Goal: Task Accomplishment & Management: Manage account settings

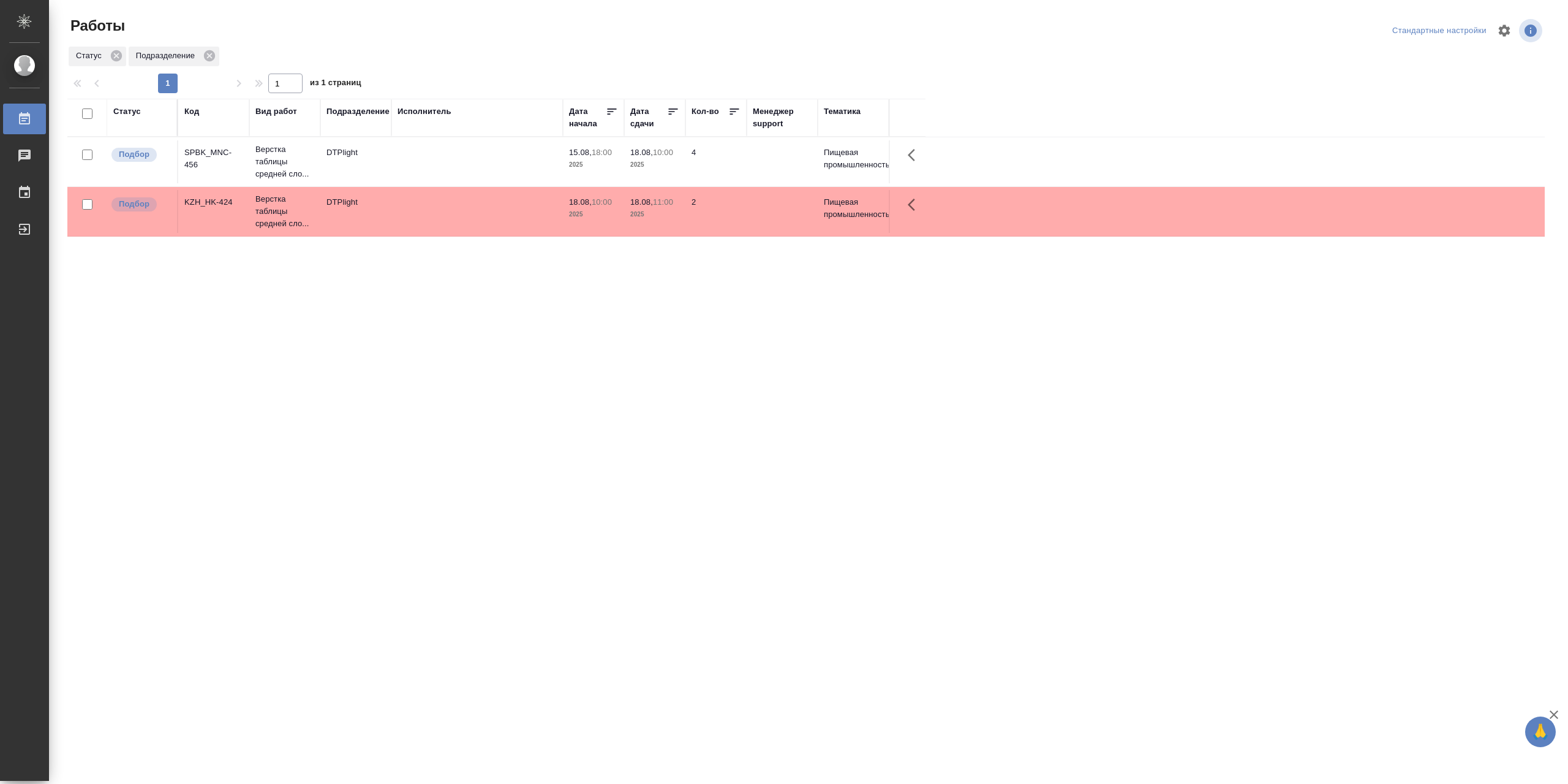
click at [443, 160] on td at bounding box center [477, 161] width 171 height 43
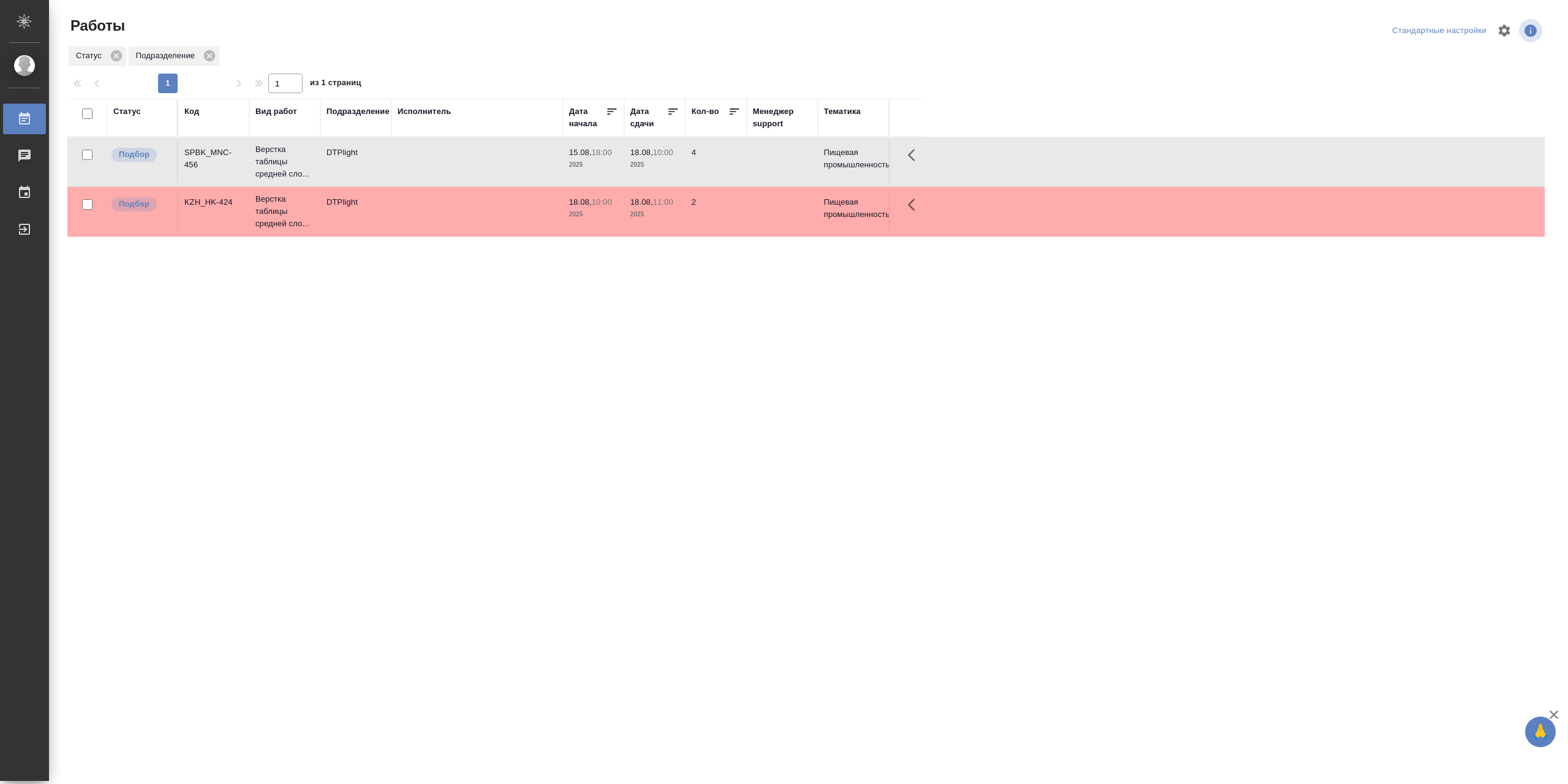
click at [443, 160] on td at bounding box center [477, 161] width 171 height 43
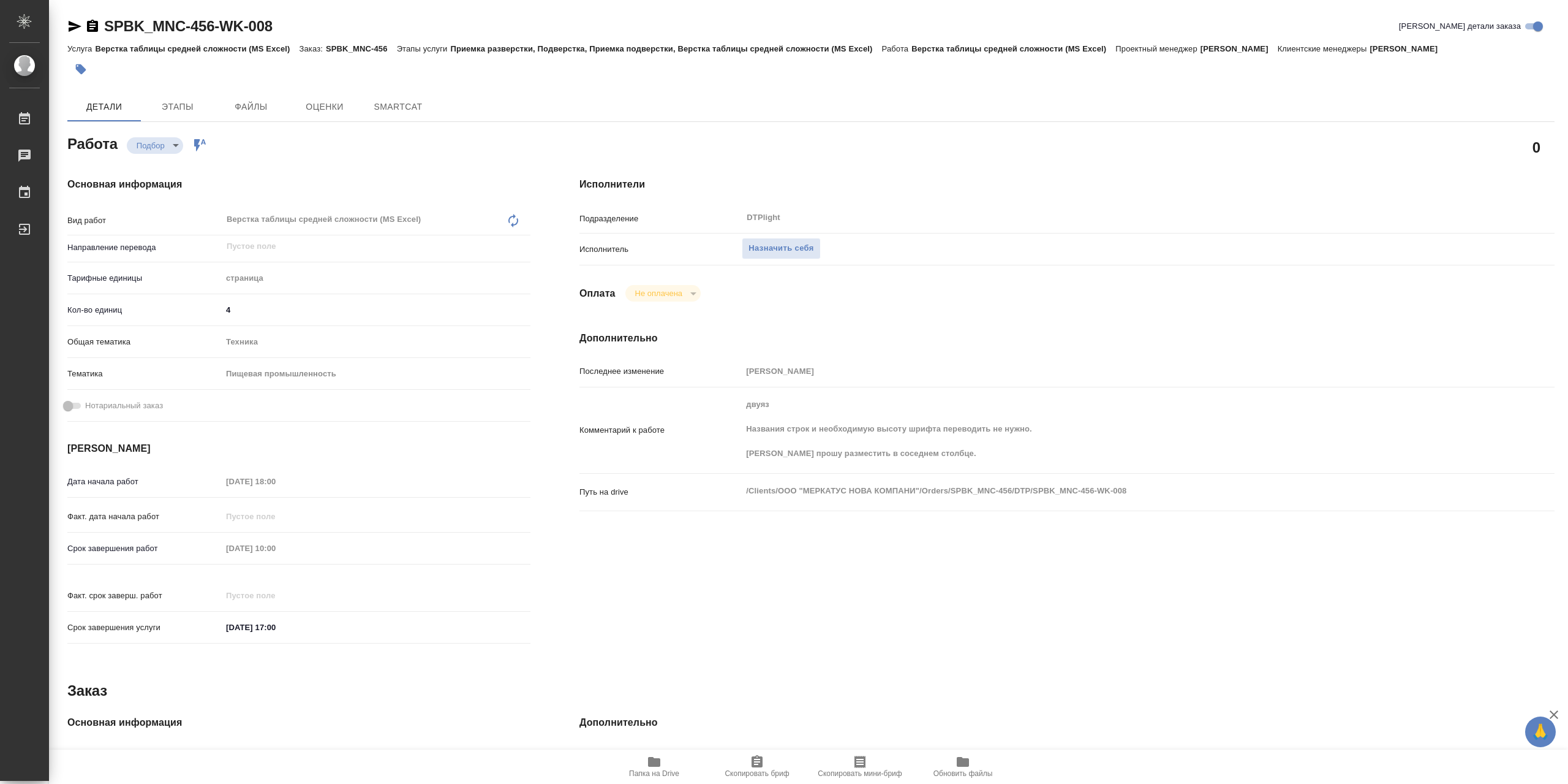
type textarea "x"
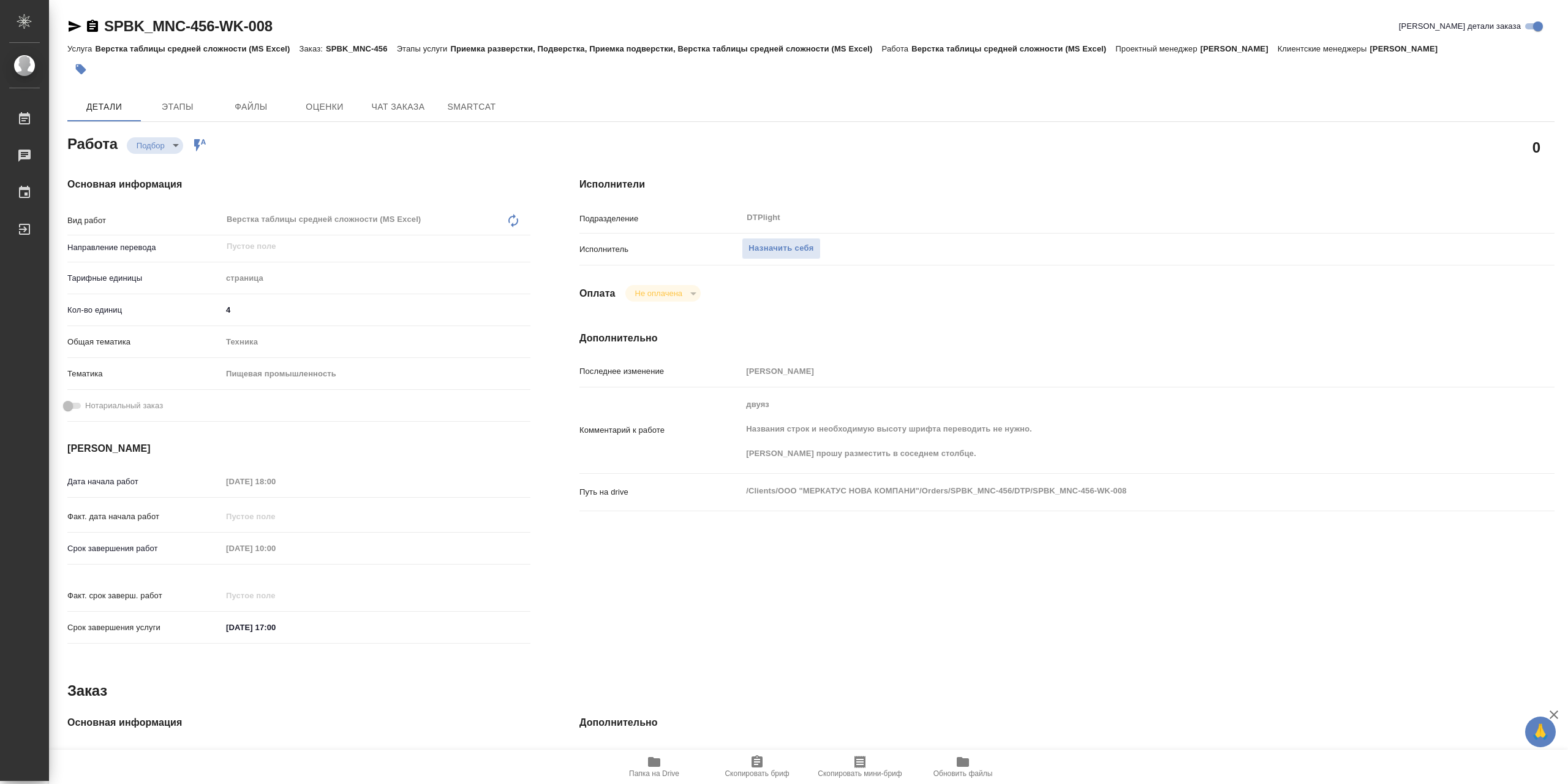
click at [80, 25] on icon "button" at bounding box center [75, 26] width 13 height 11
type textarea "x"
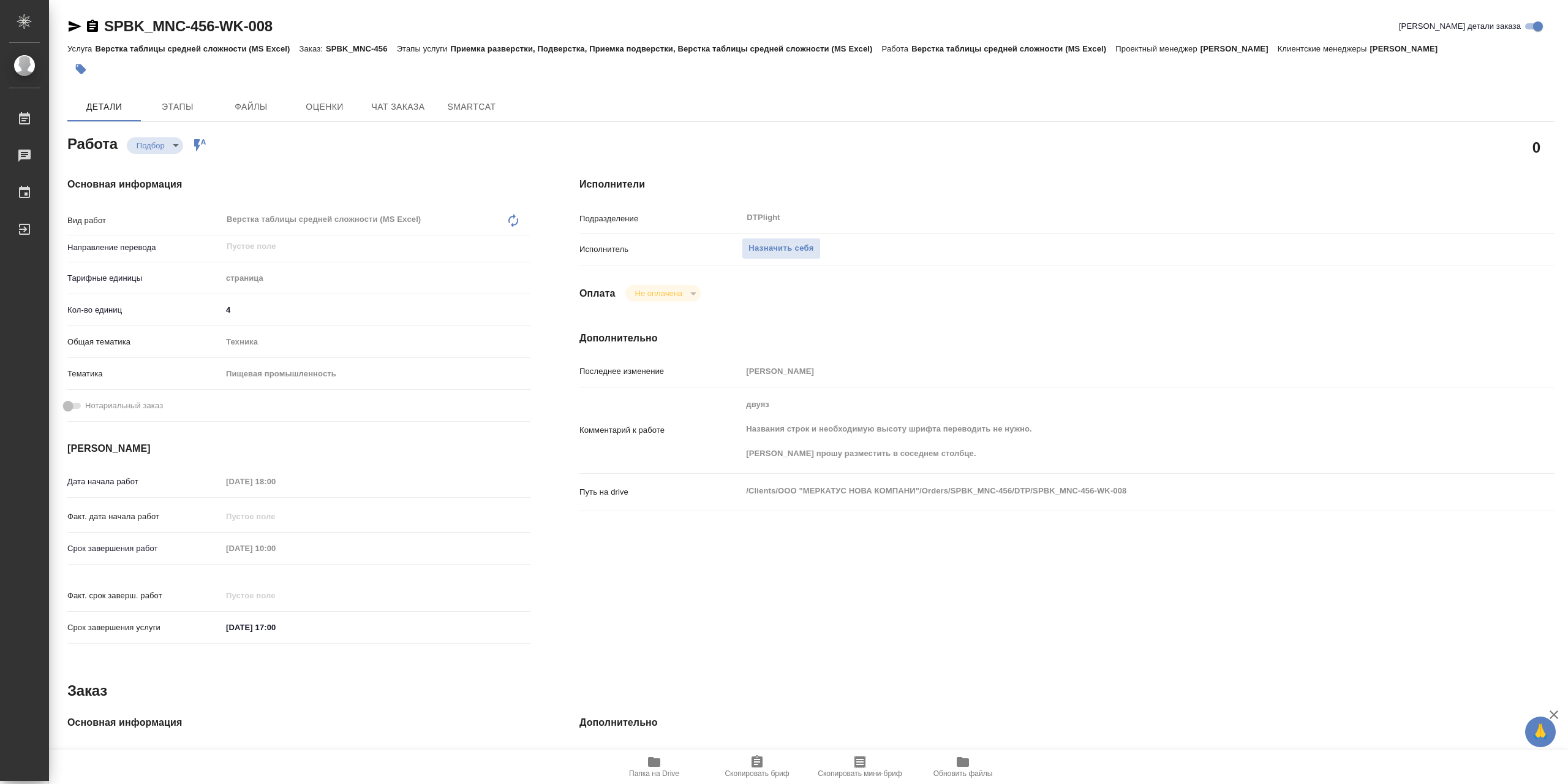
type textarea "x"
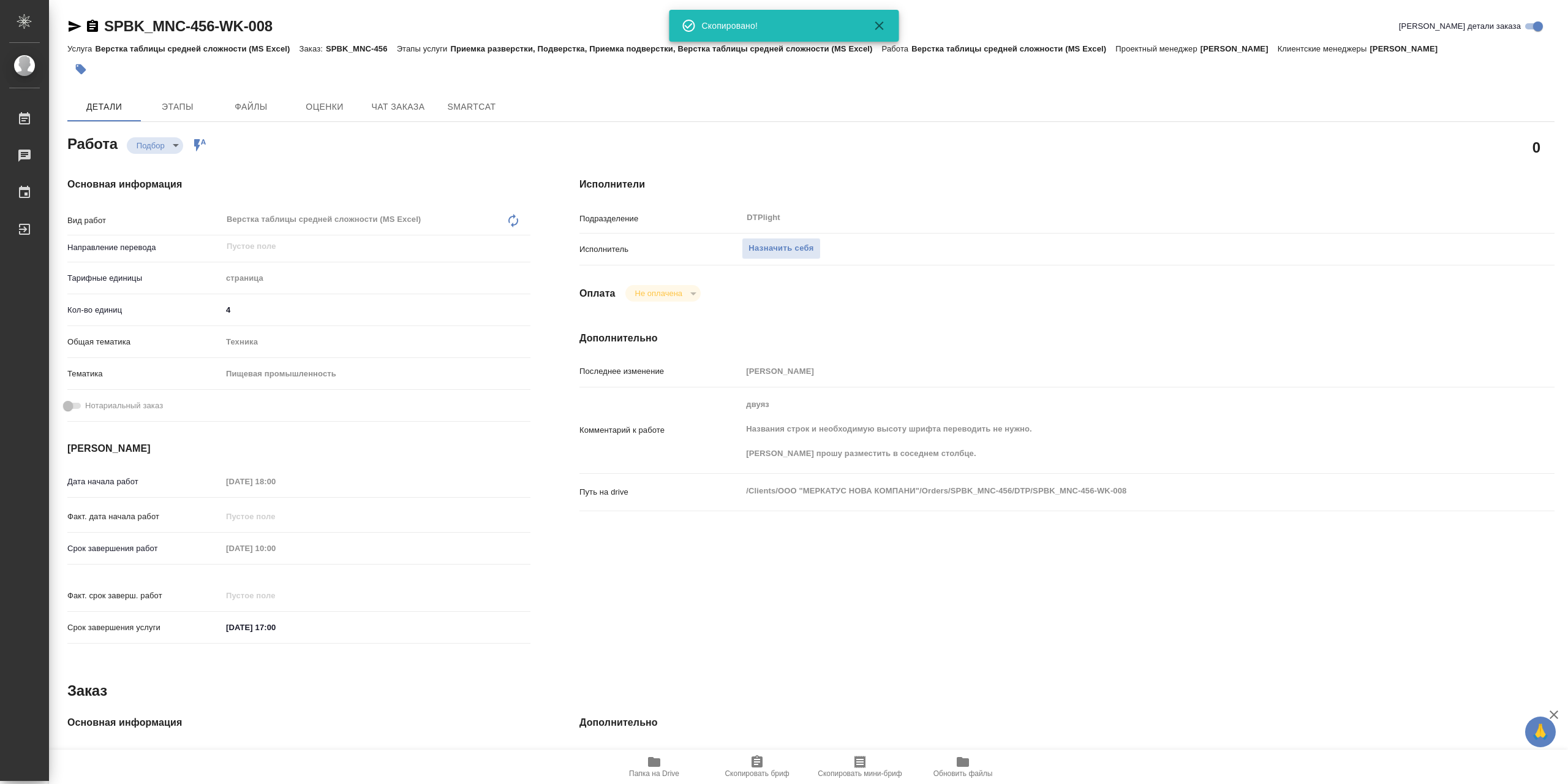
type textarea "x"
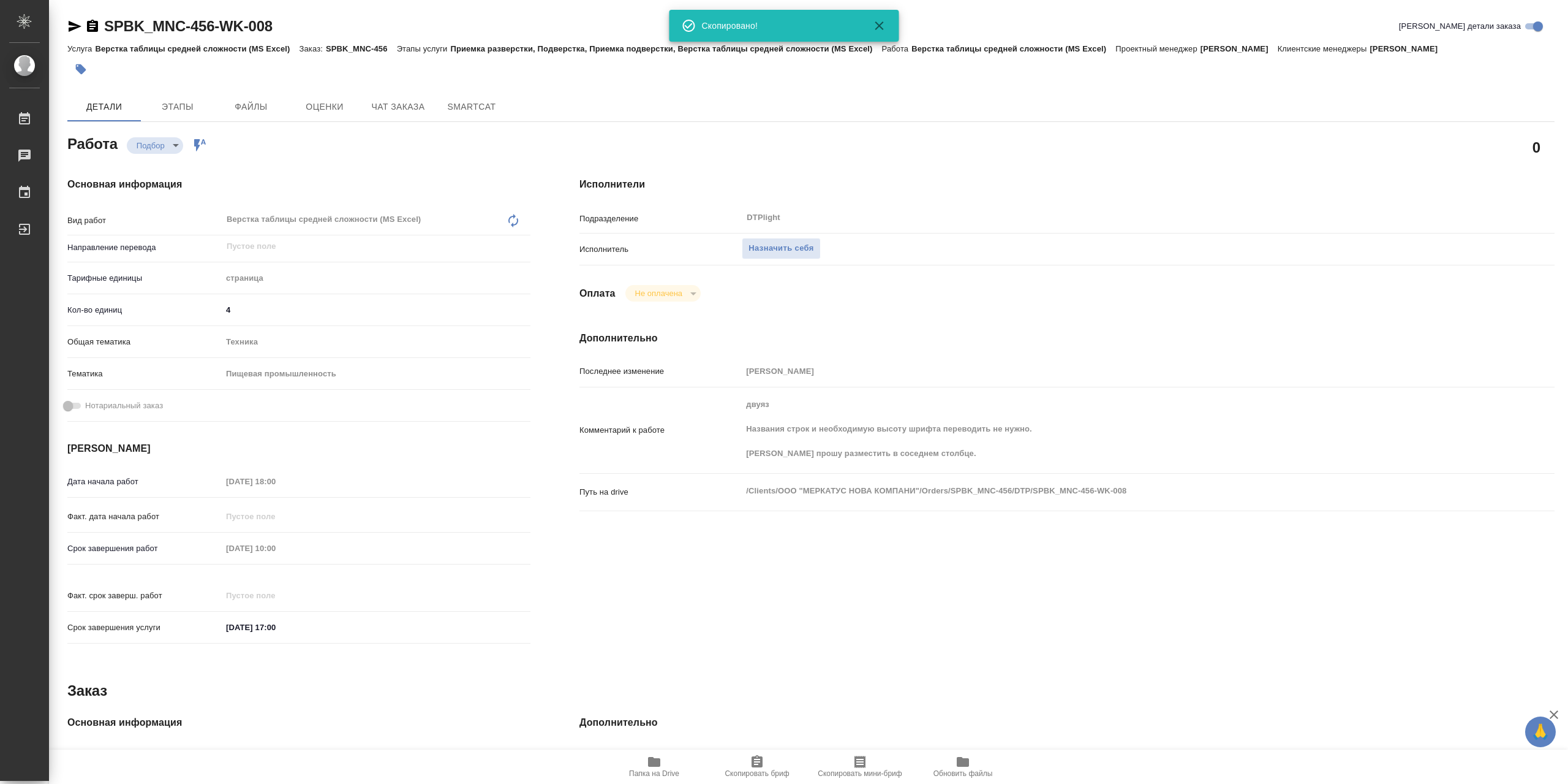
type textarea "x"
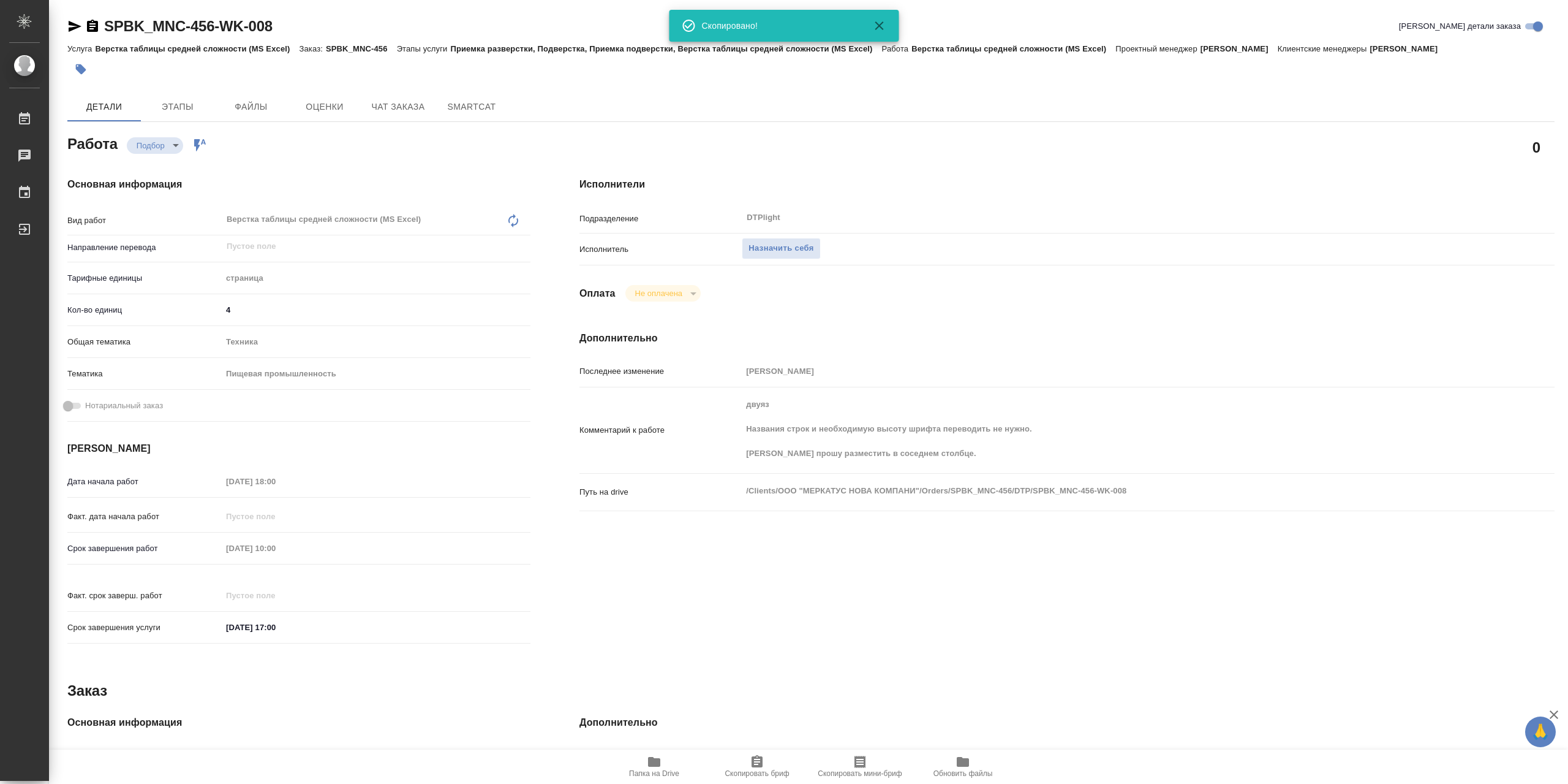
type textarea "x"
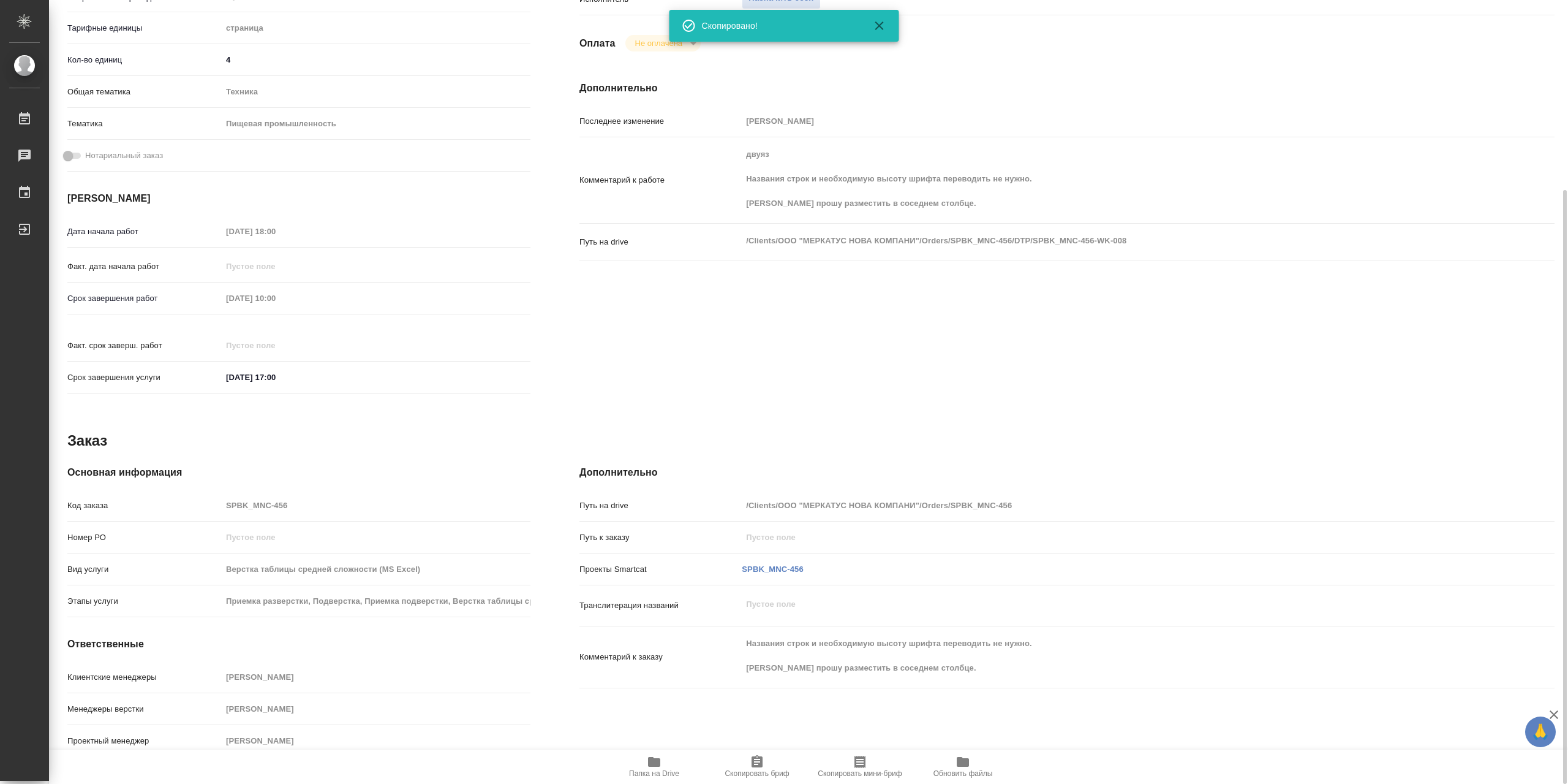
type textarea "x"
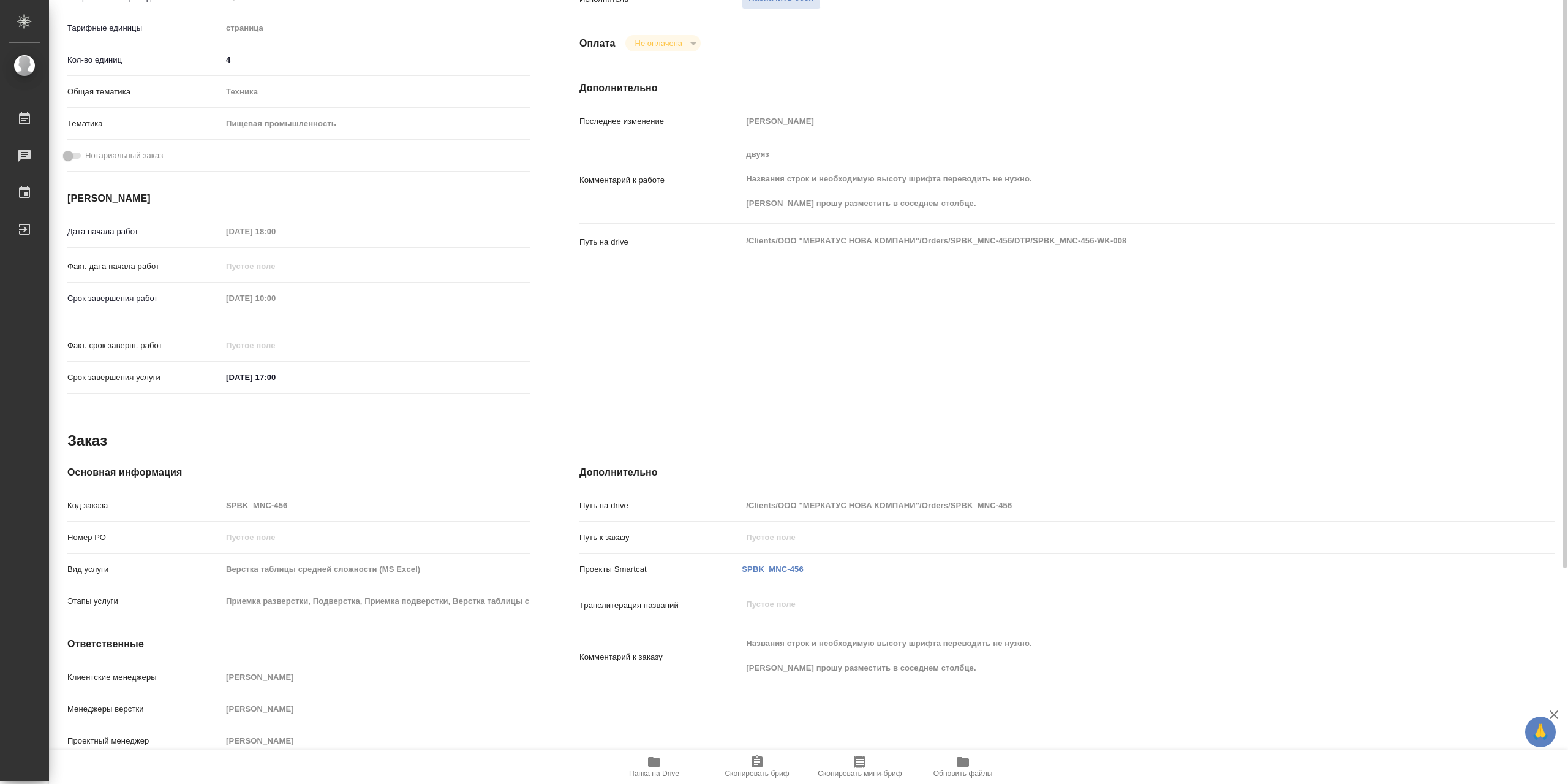
scroll to position [0, 0]
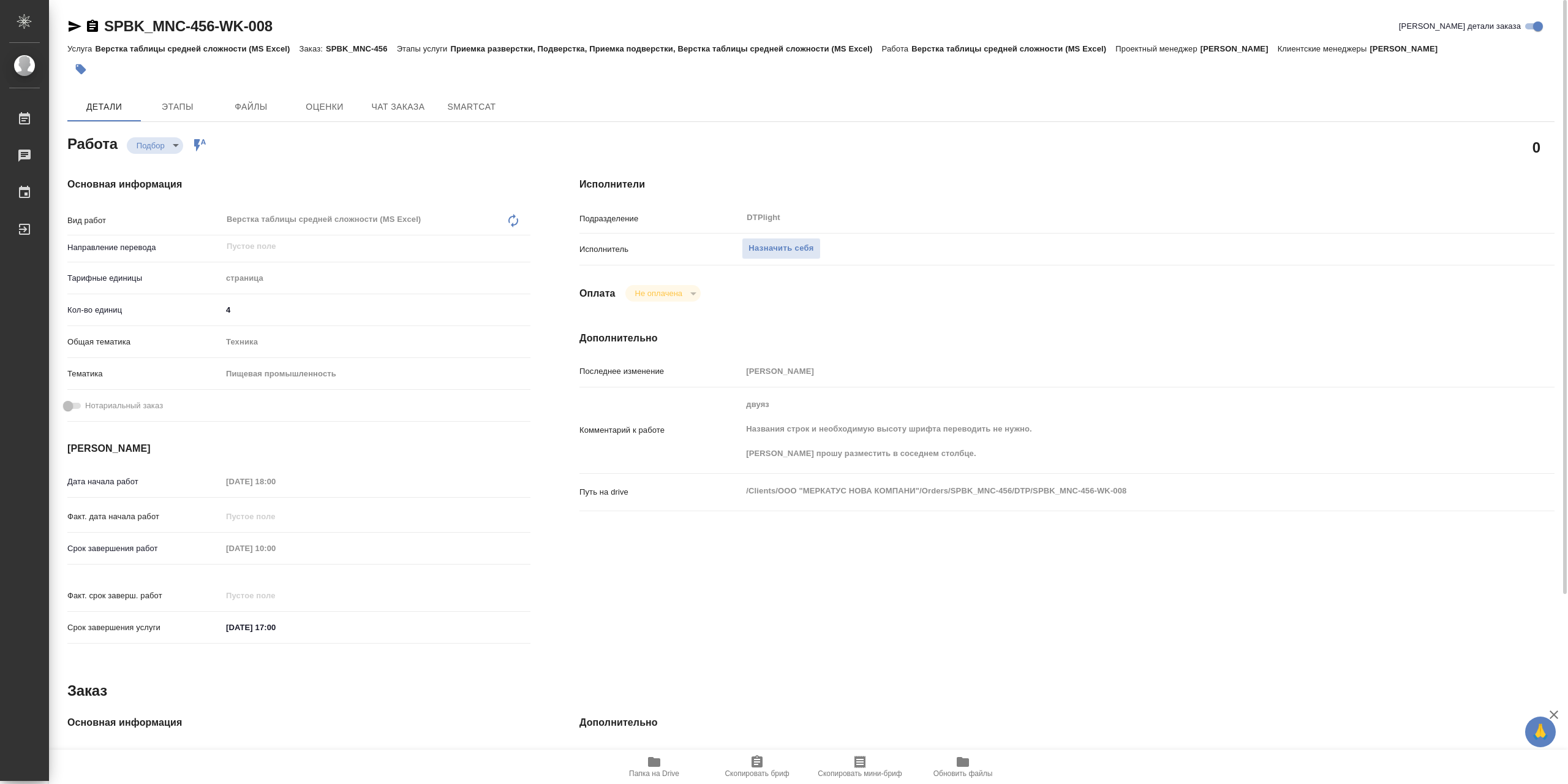
click at [78, 34] on icon "button" at bounding box center [75, 27] width 15 height 15
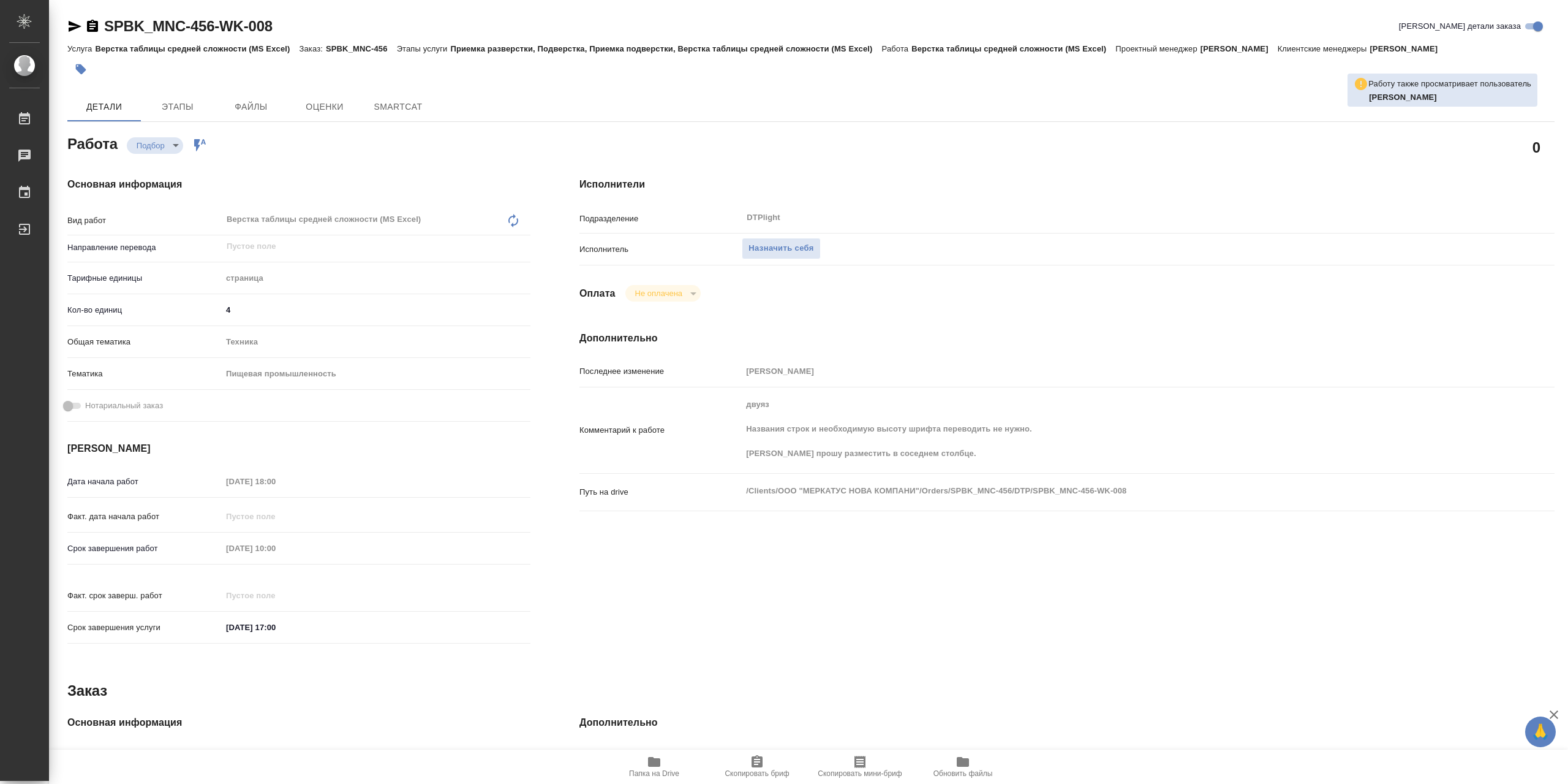
type textarea "x"
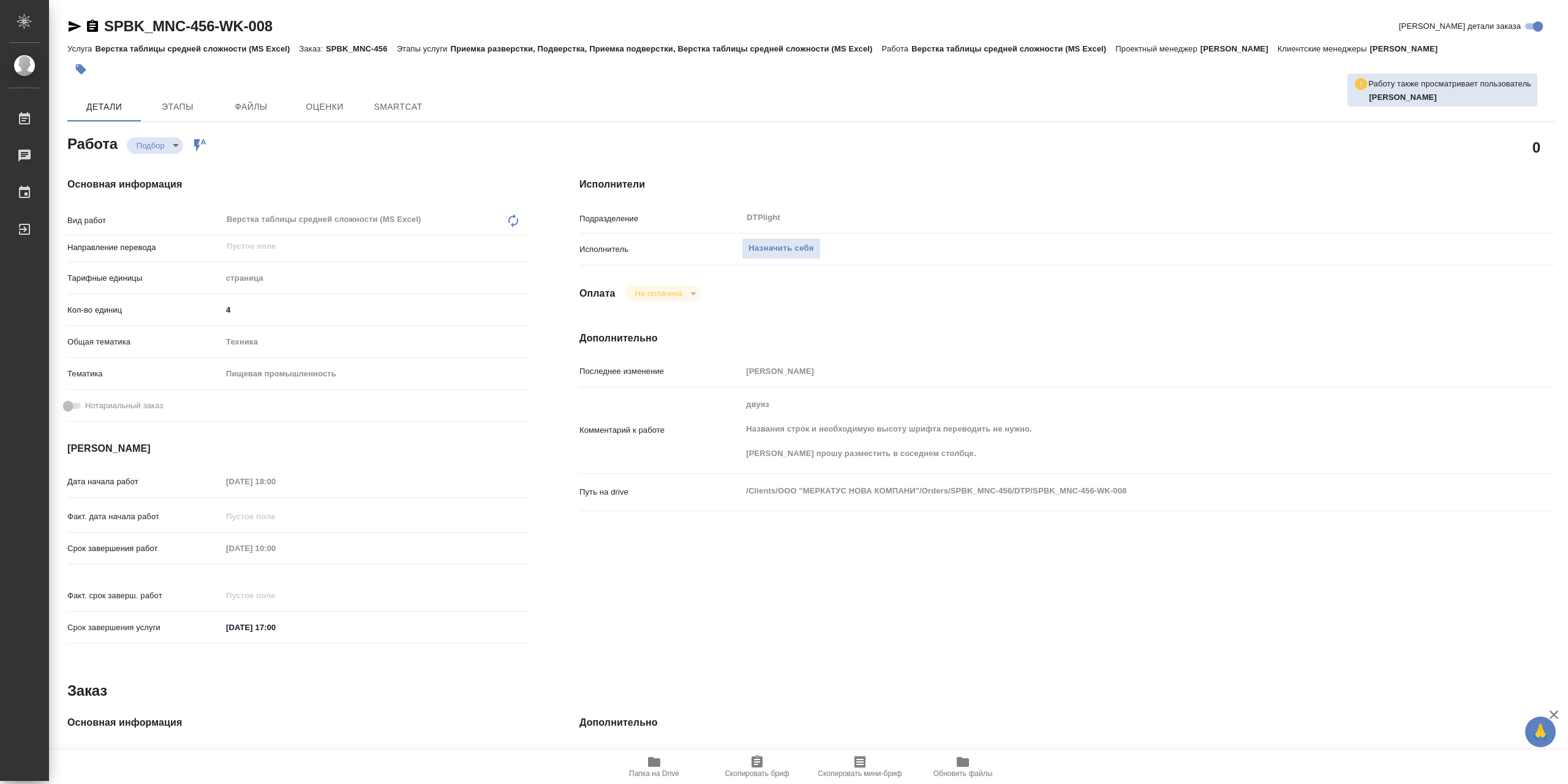
type textarea "x"
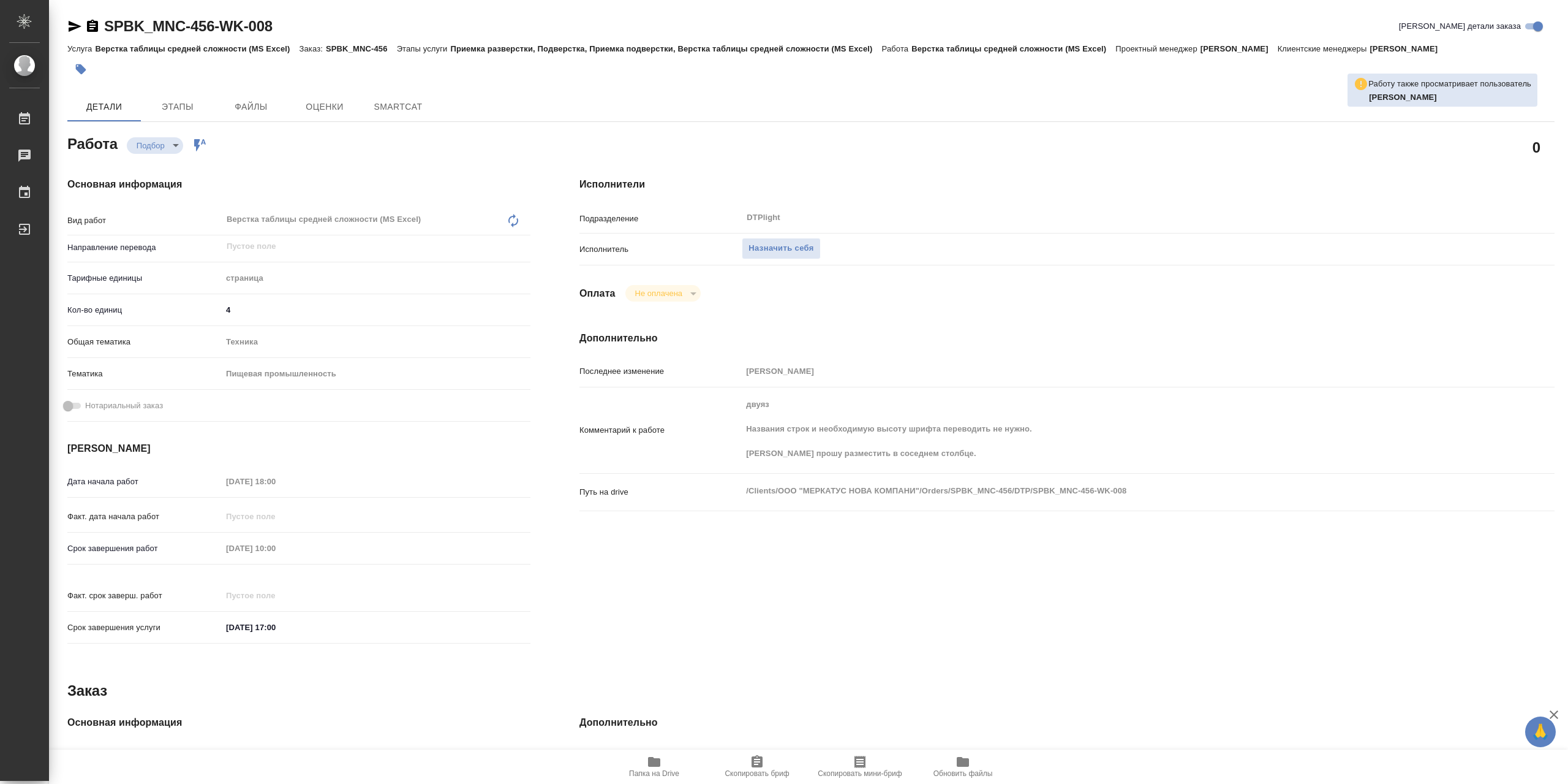
type textarea "x"
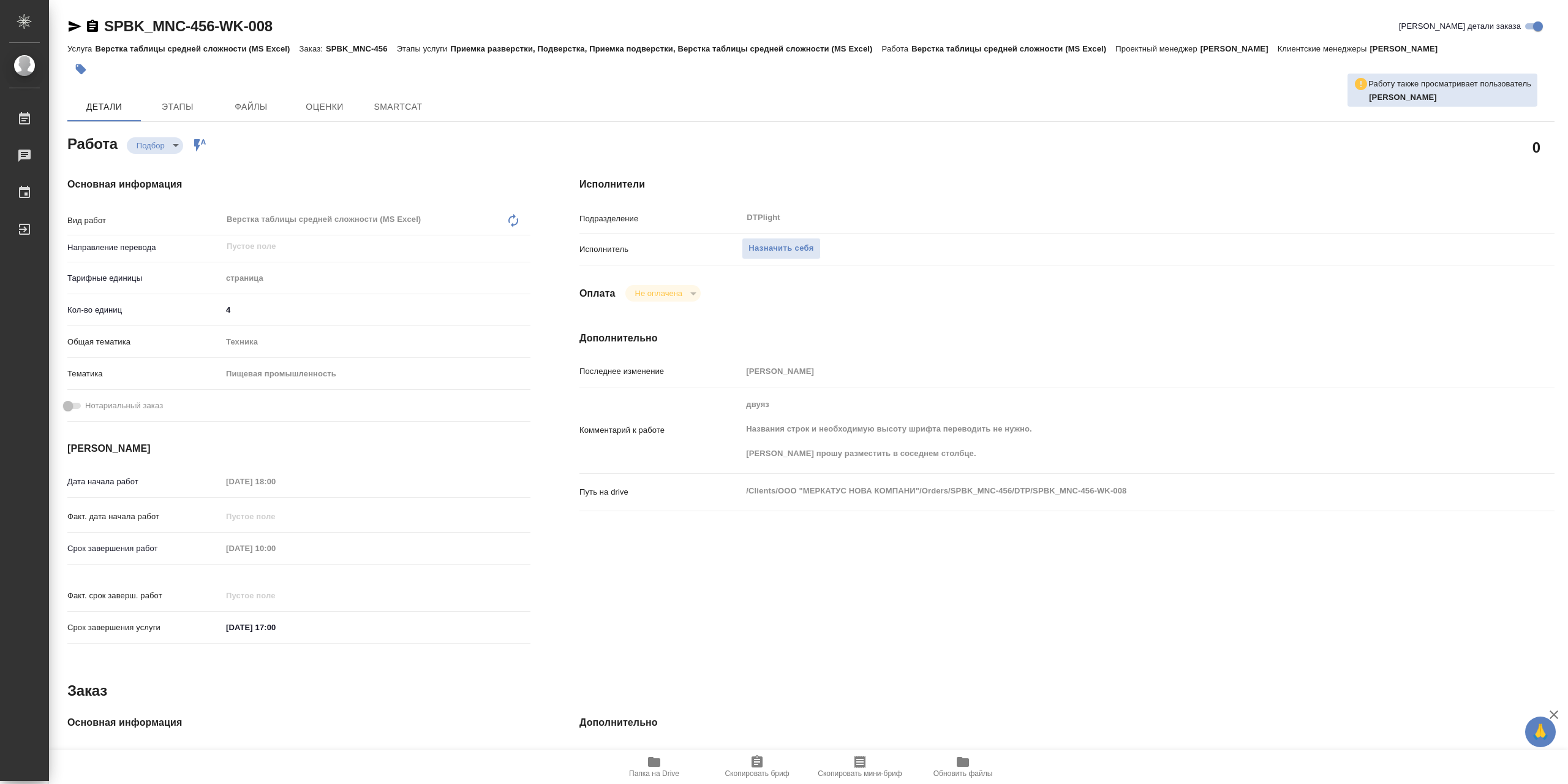
type textarea "x"
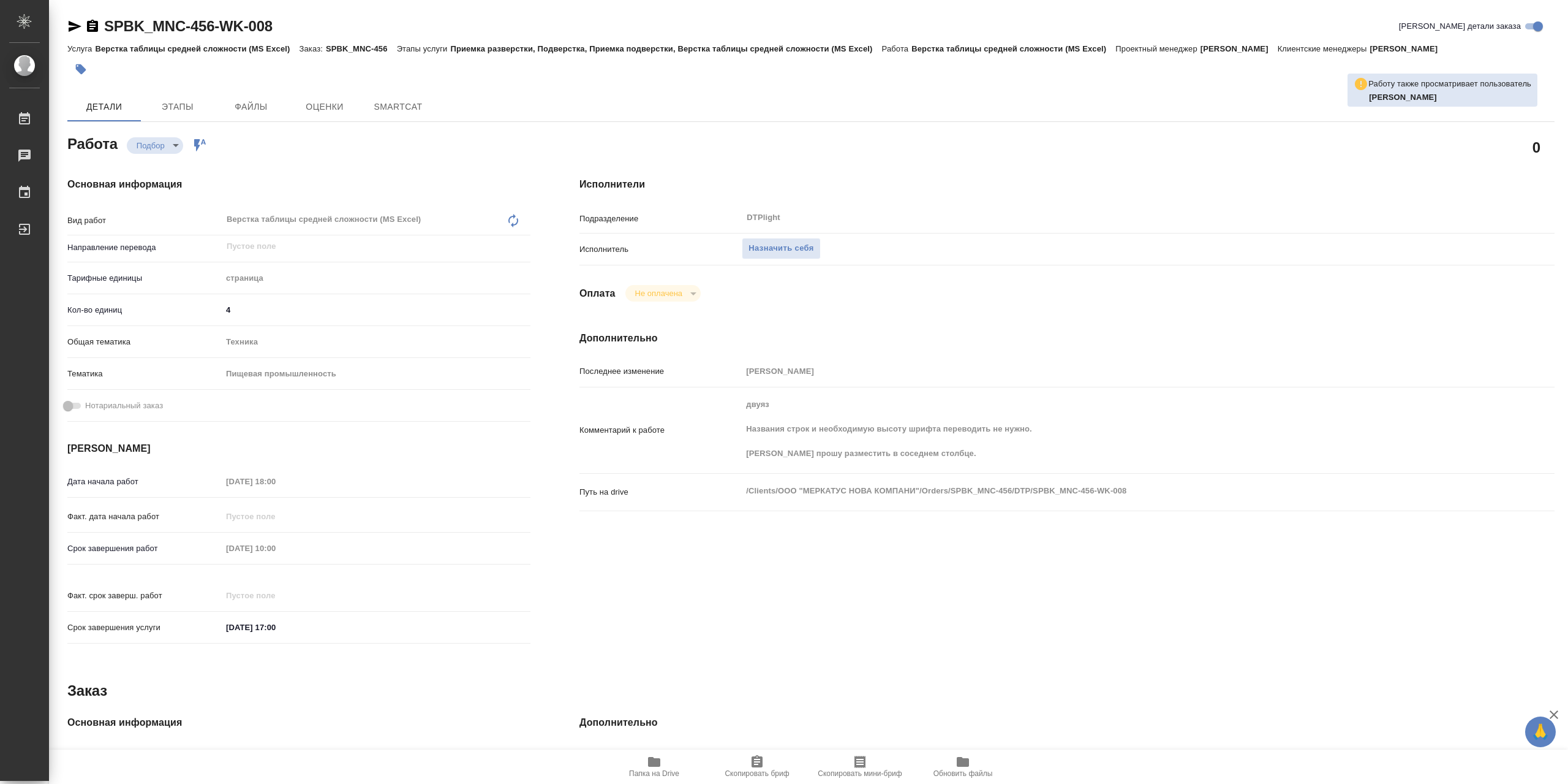
type textarea "x"
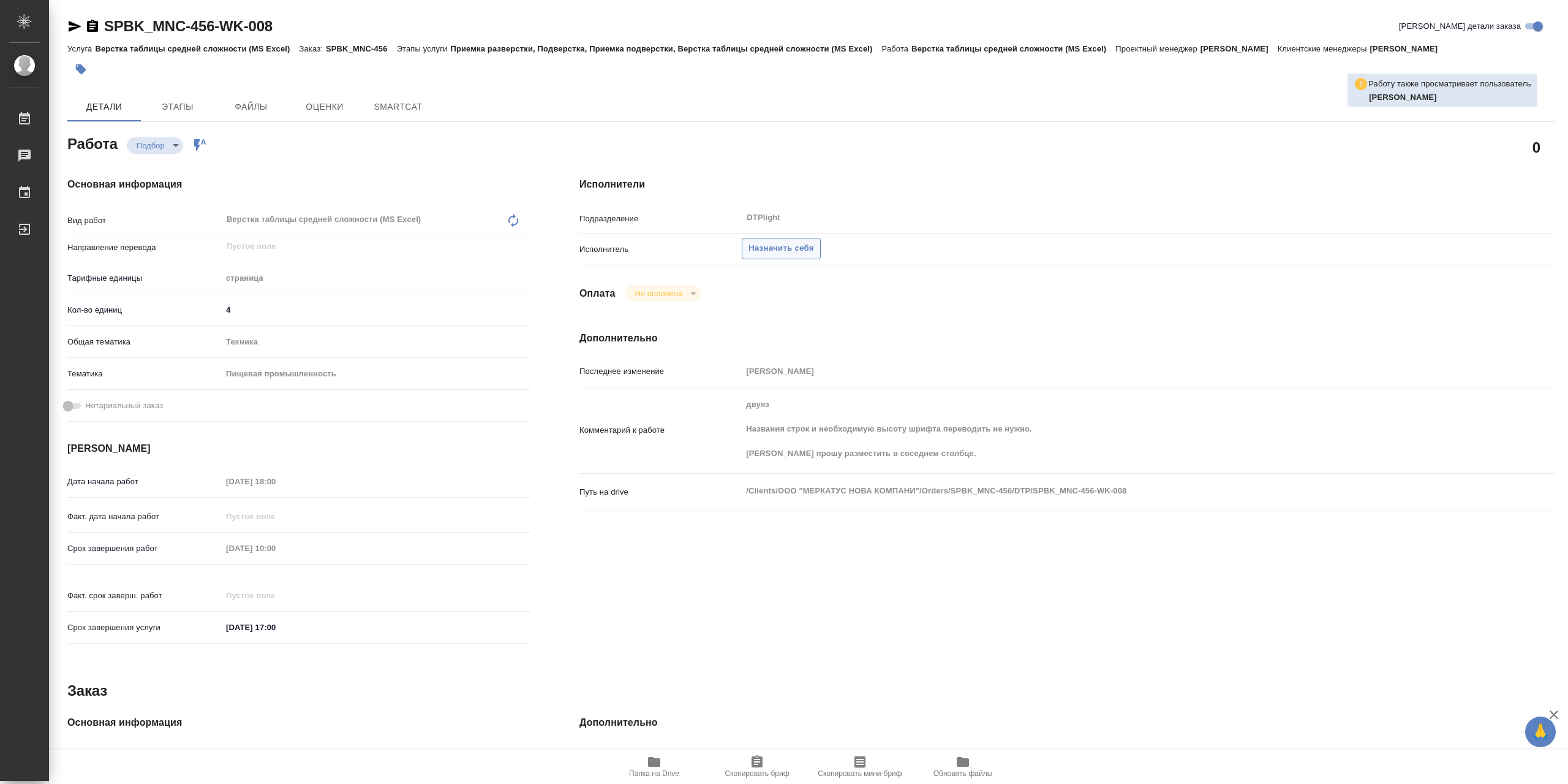
type textarea "x"
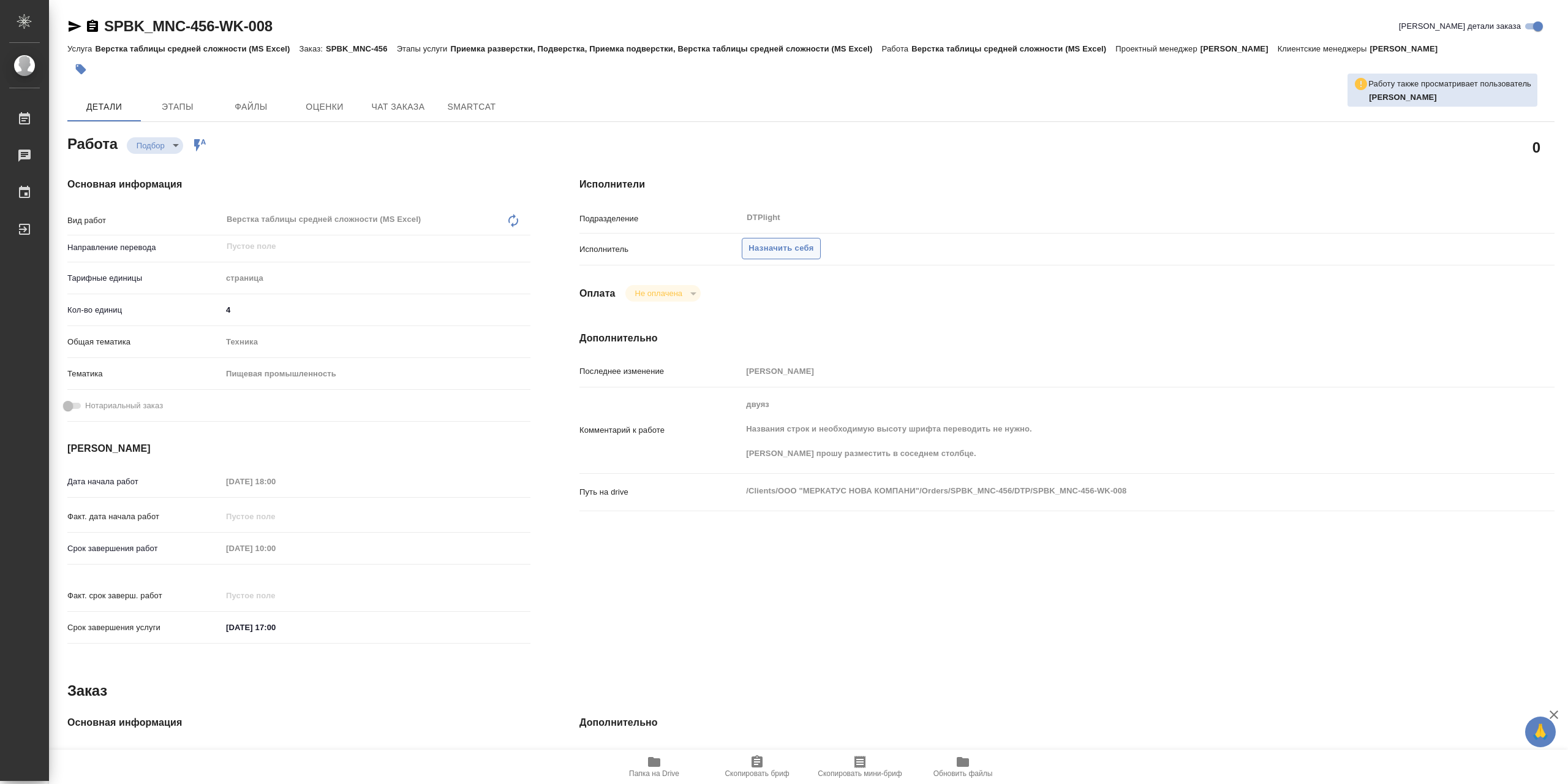
type textarea "x"
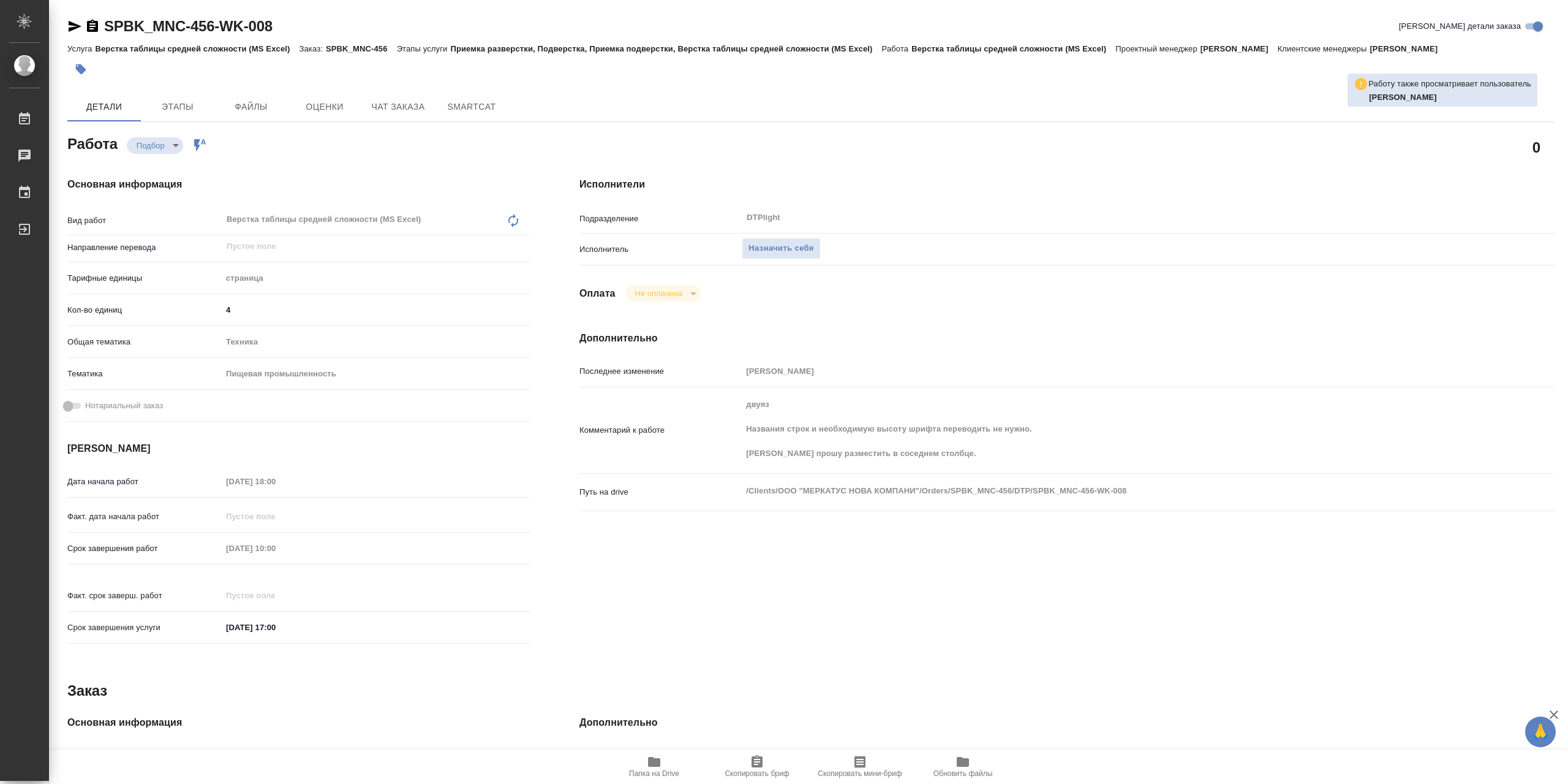
type textarea "x"
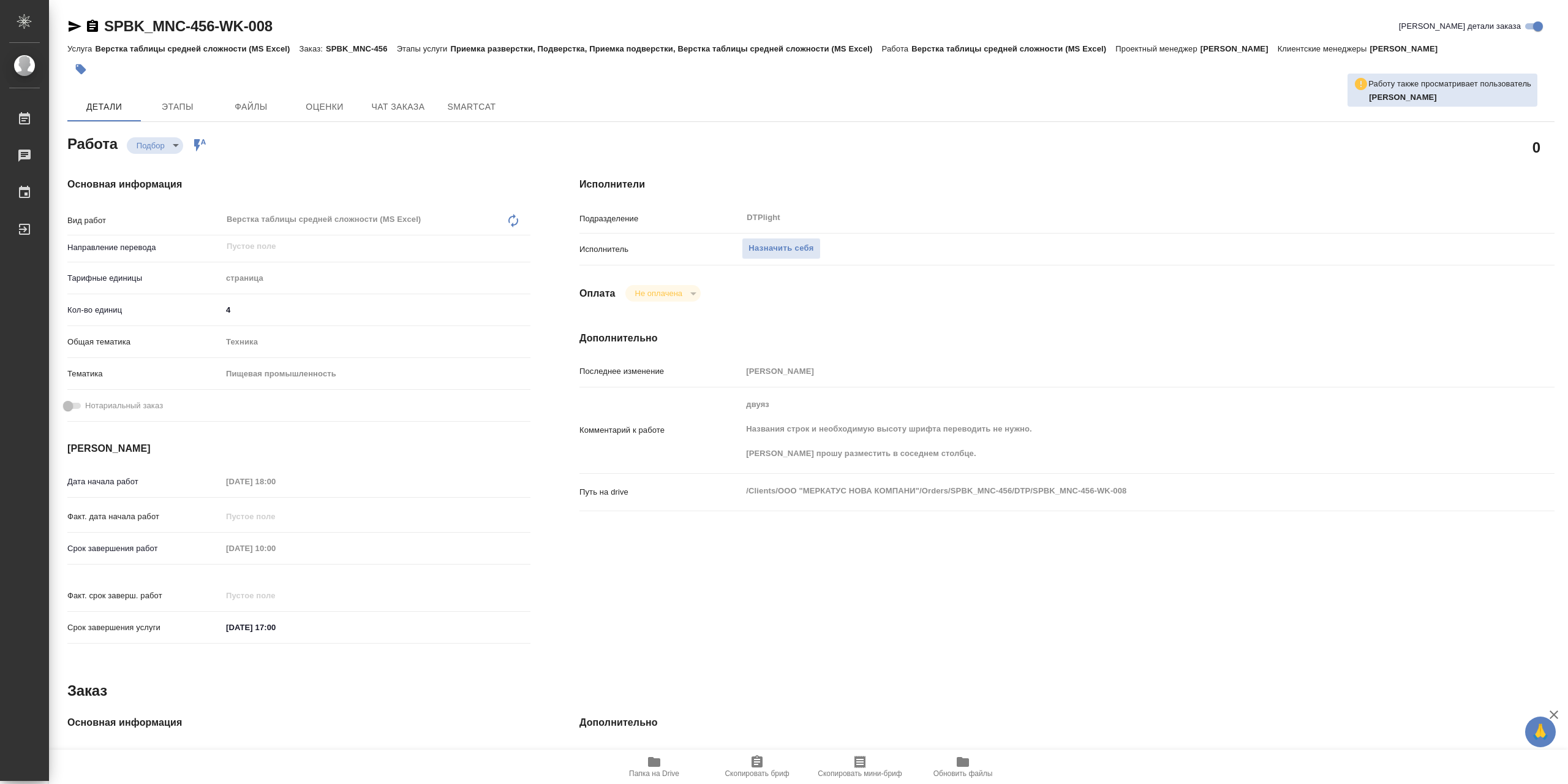
type textarea "x"
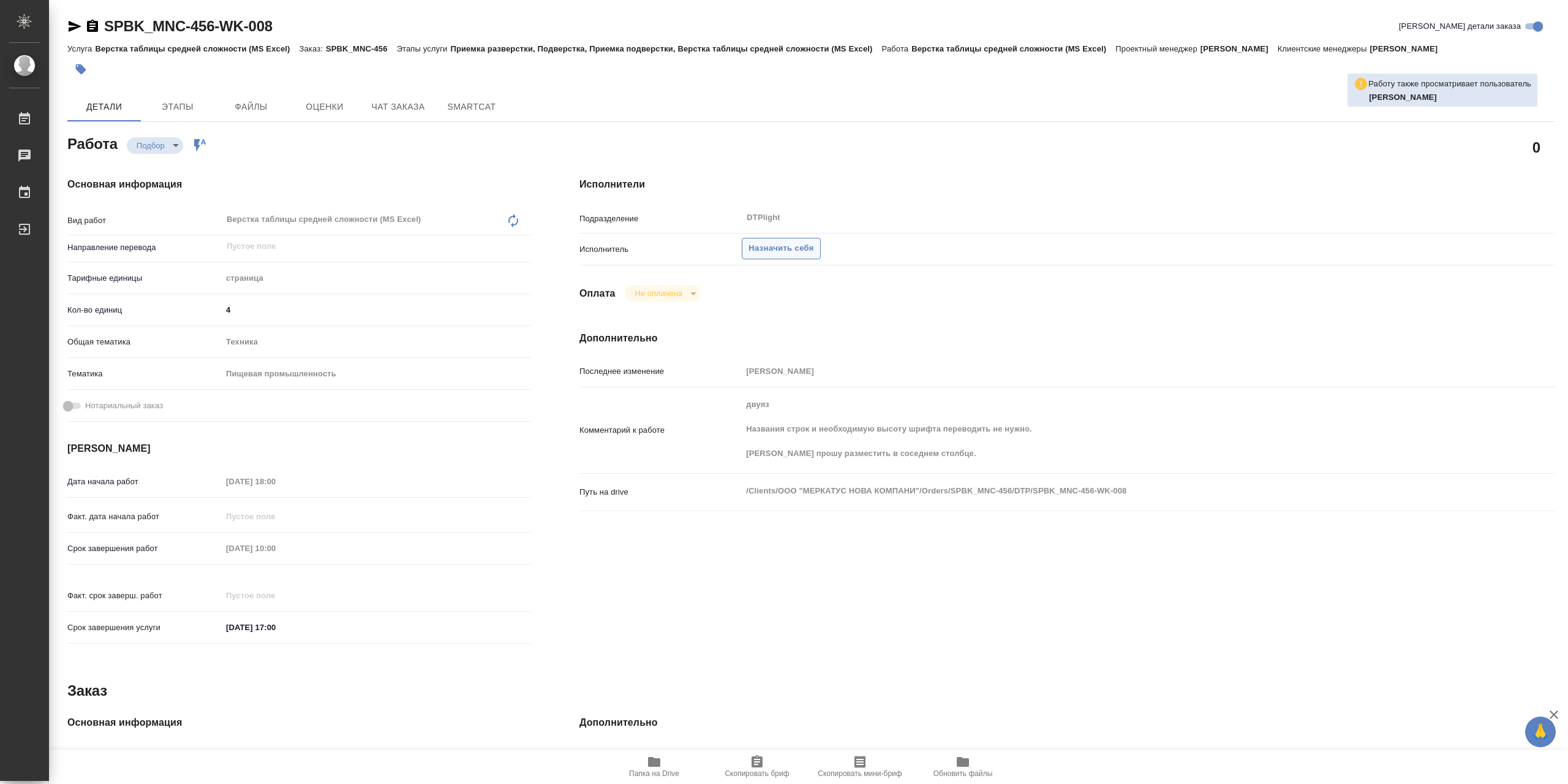
click at [797, 251] on span "Назначить себя" at bounding box center [781, 248] width 65 height 14
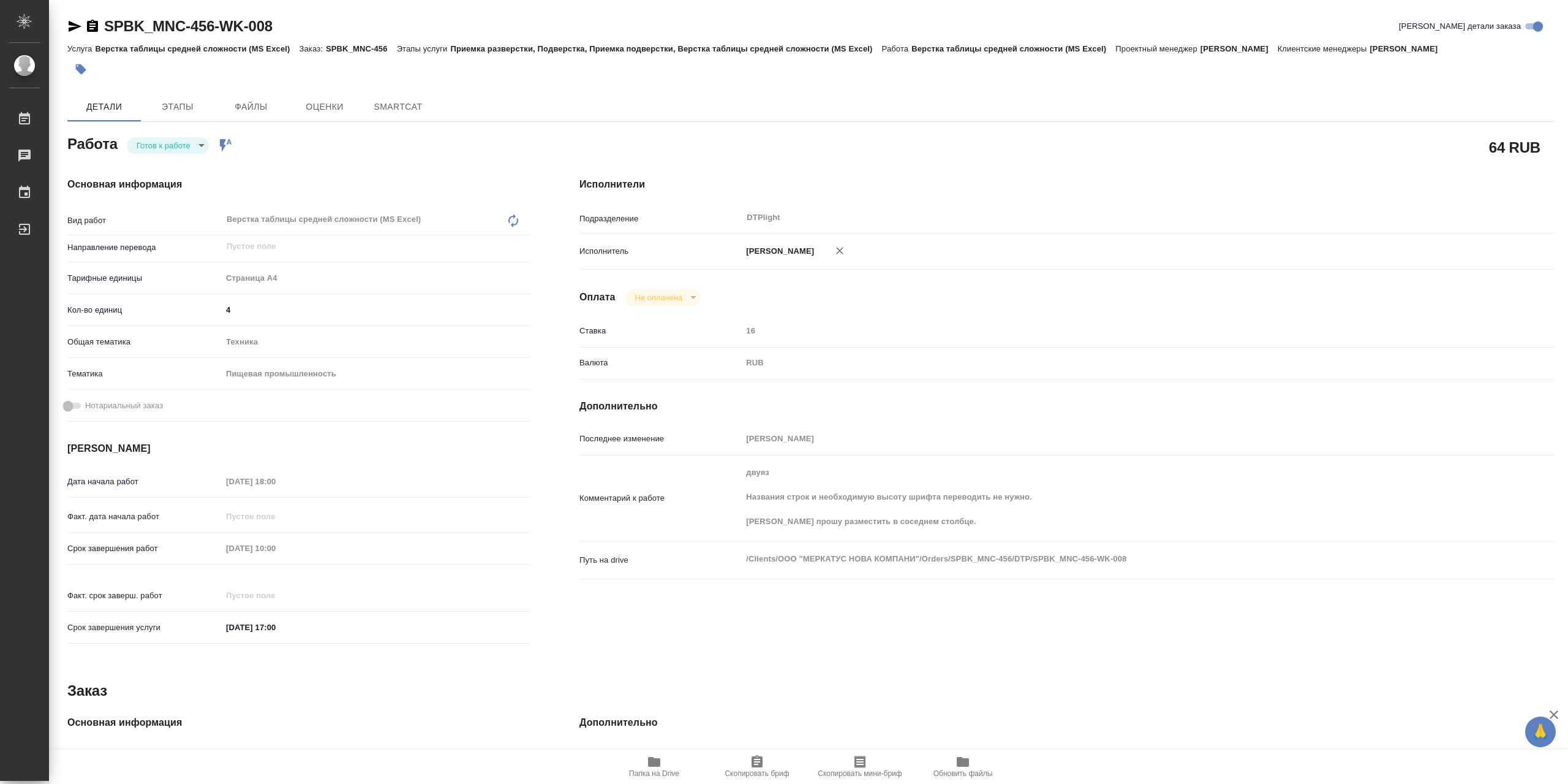
type textarea "x"
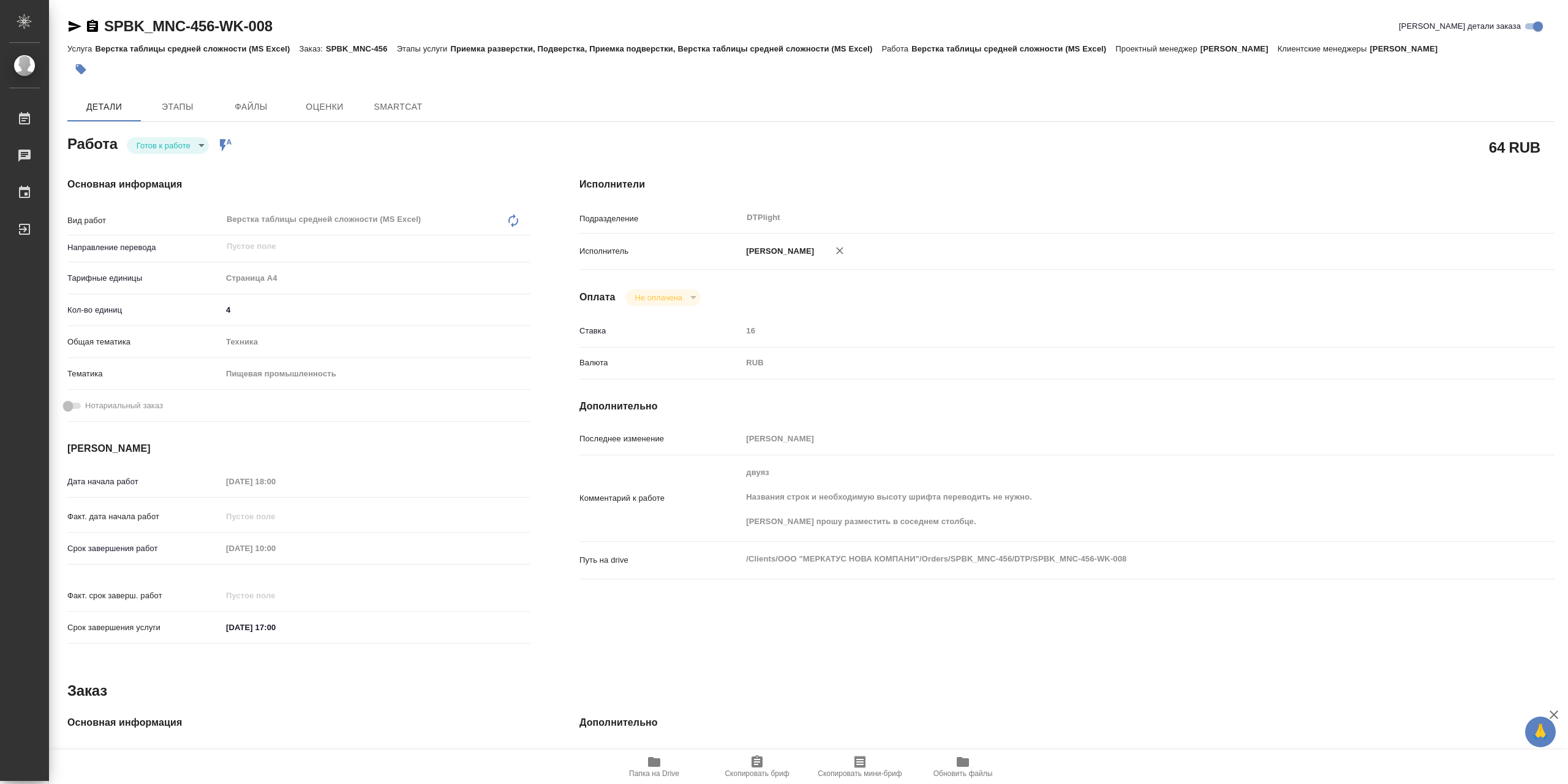
type textarea "x"
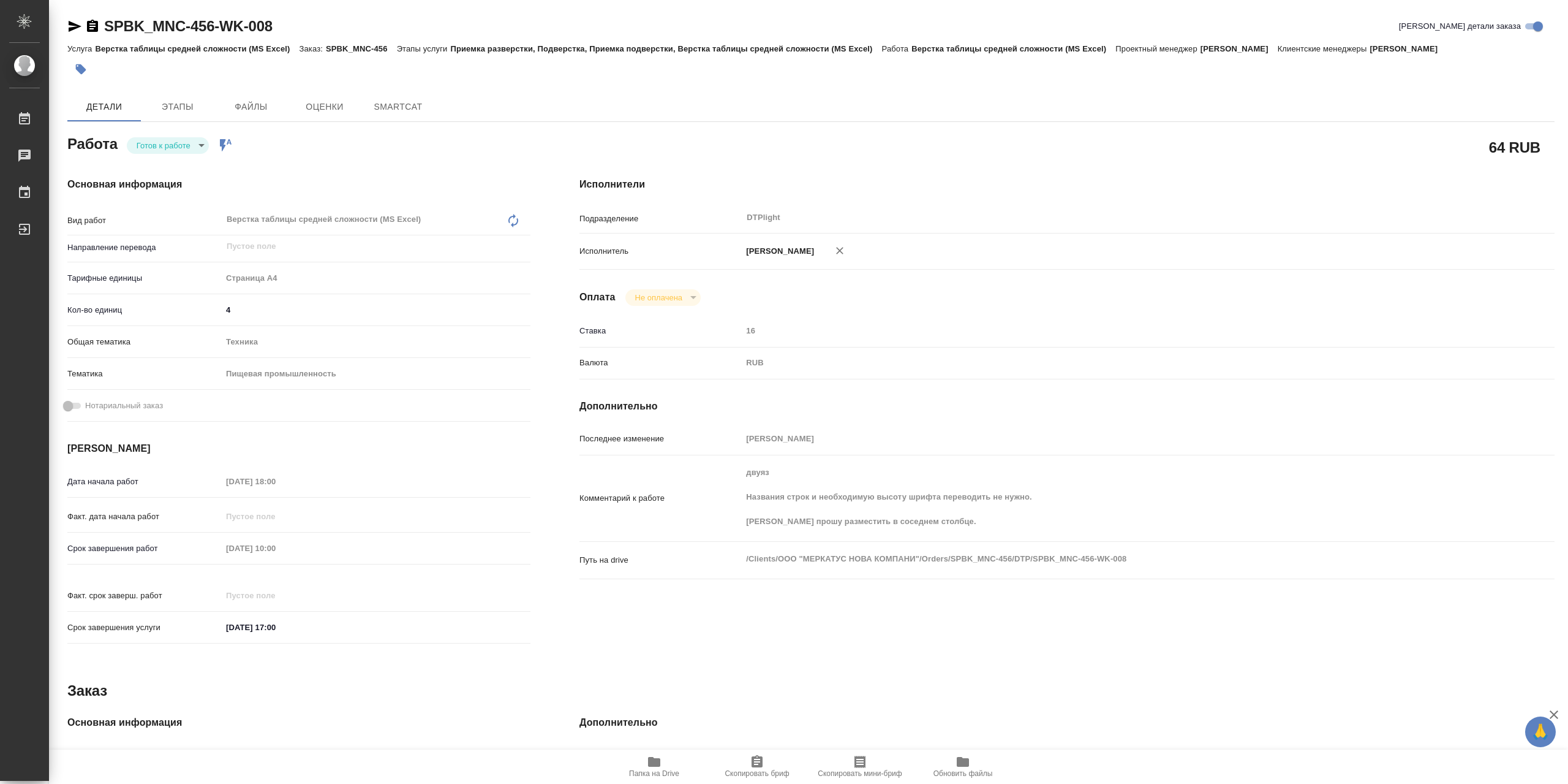
type textarea "x"
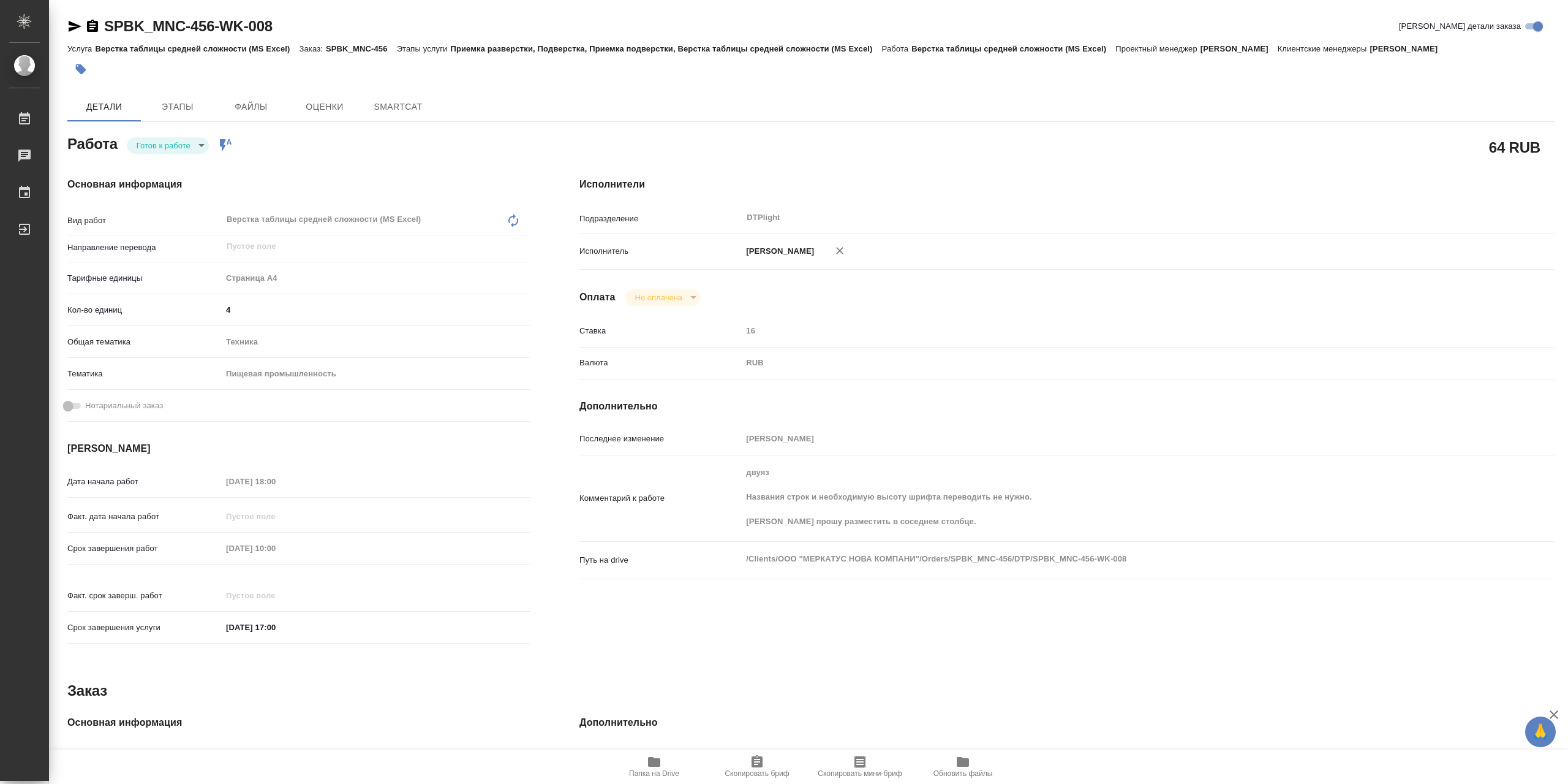
type textarea "x"
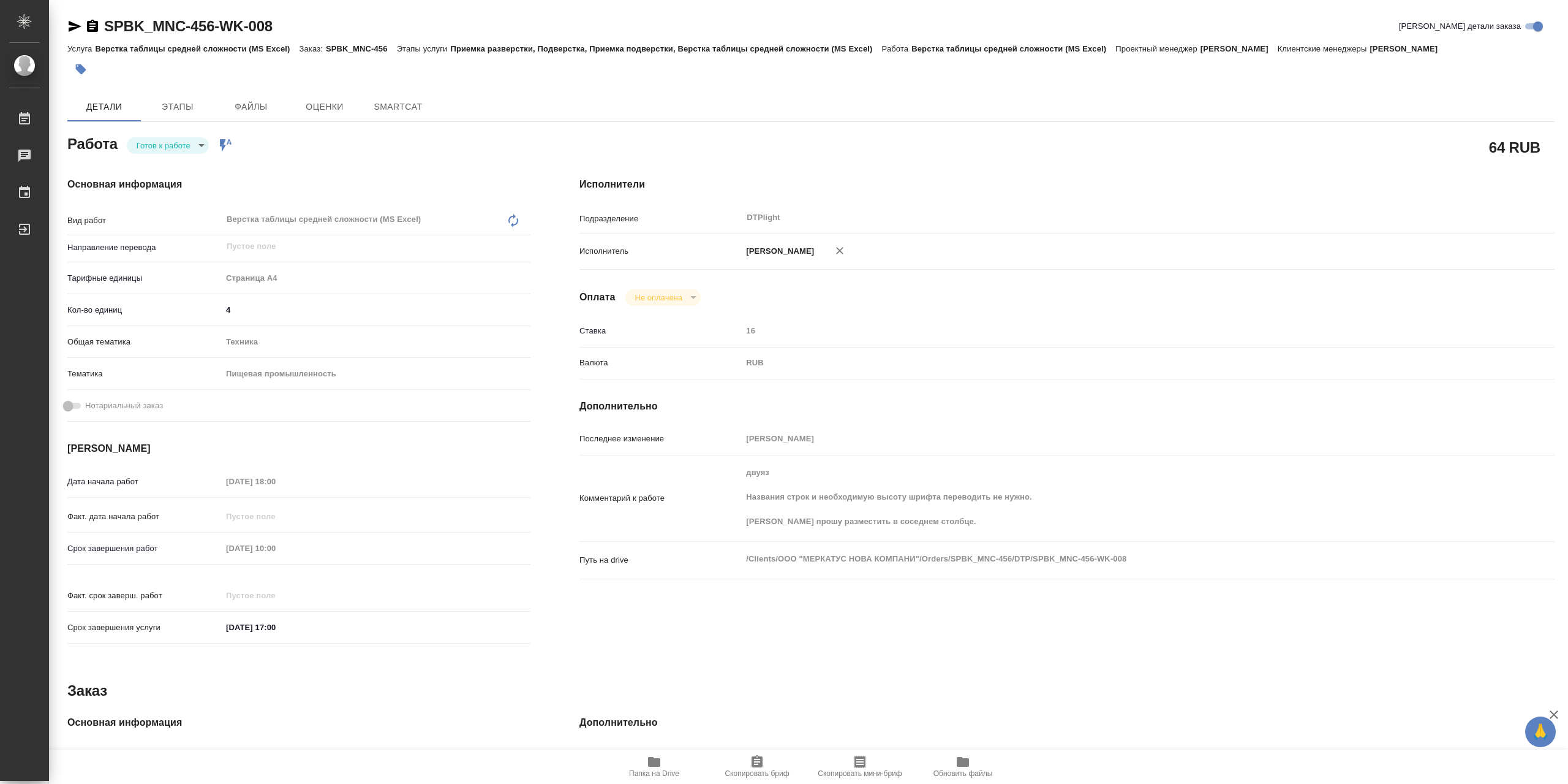
type textarea "x"
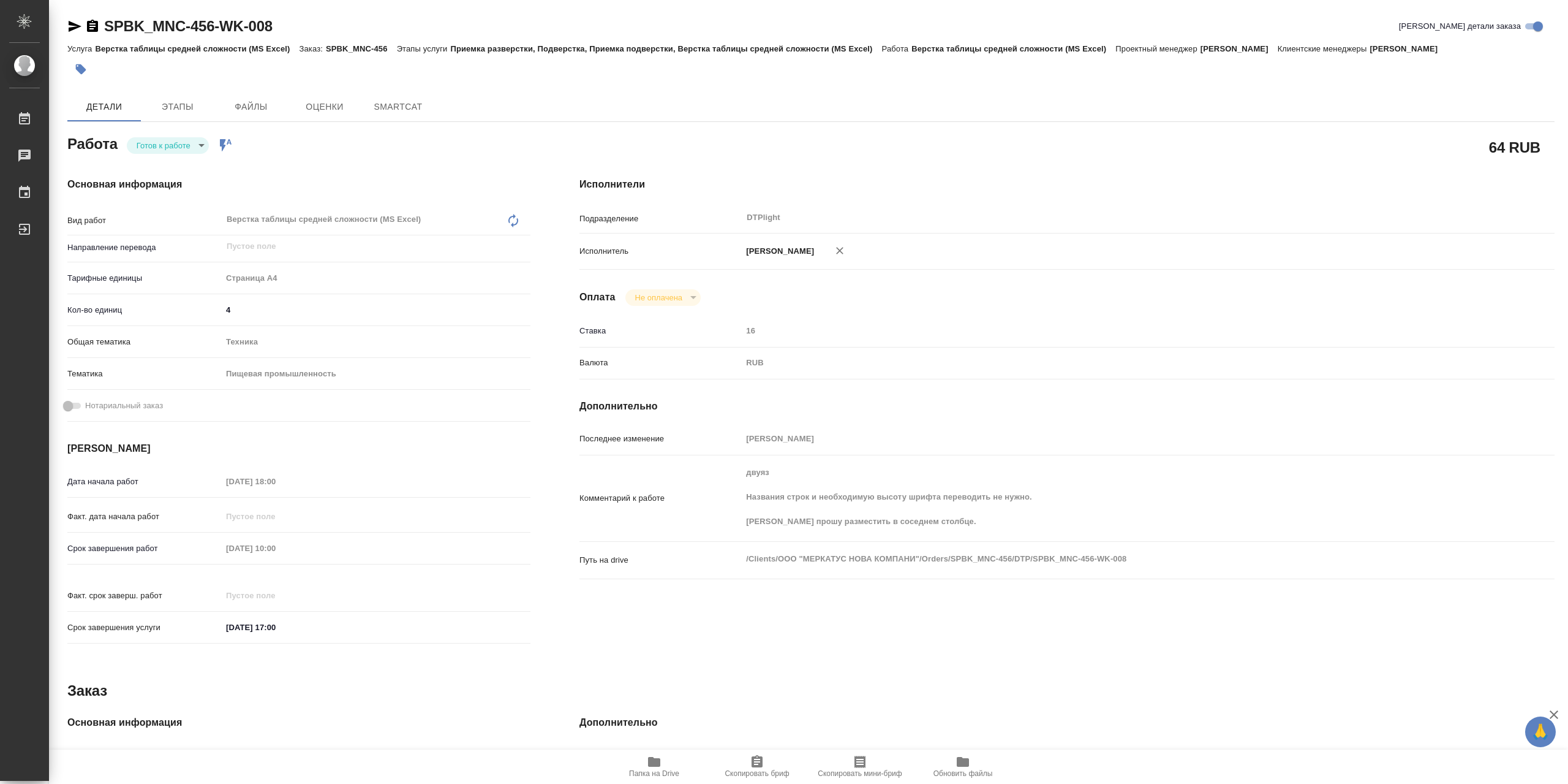
type textarea "x"
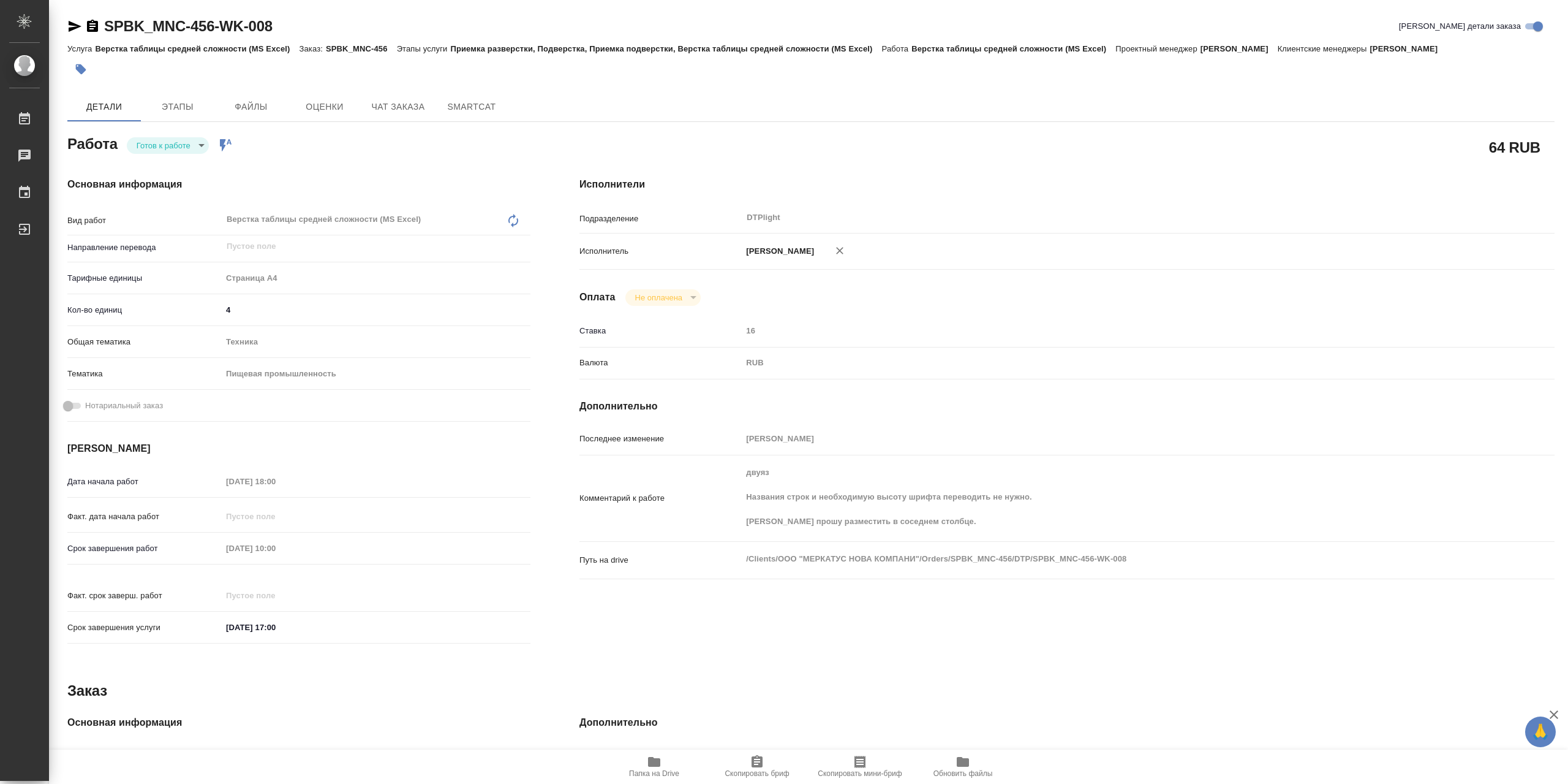
type textarea "x"
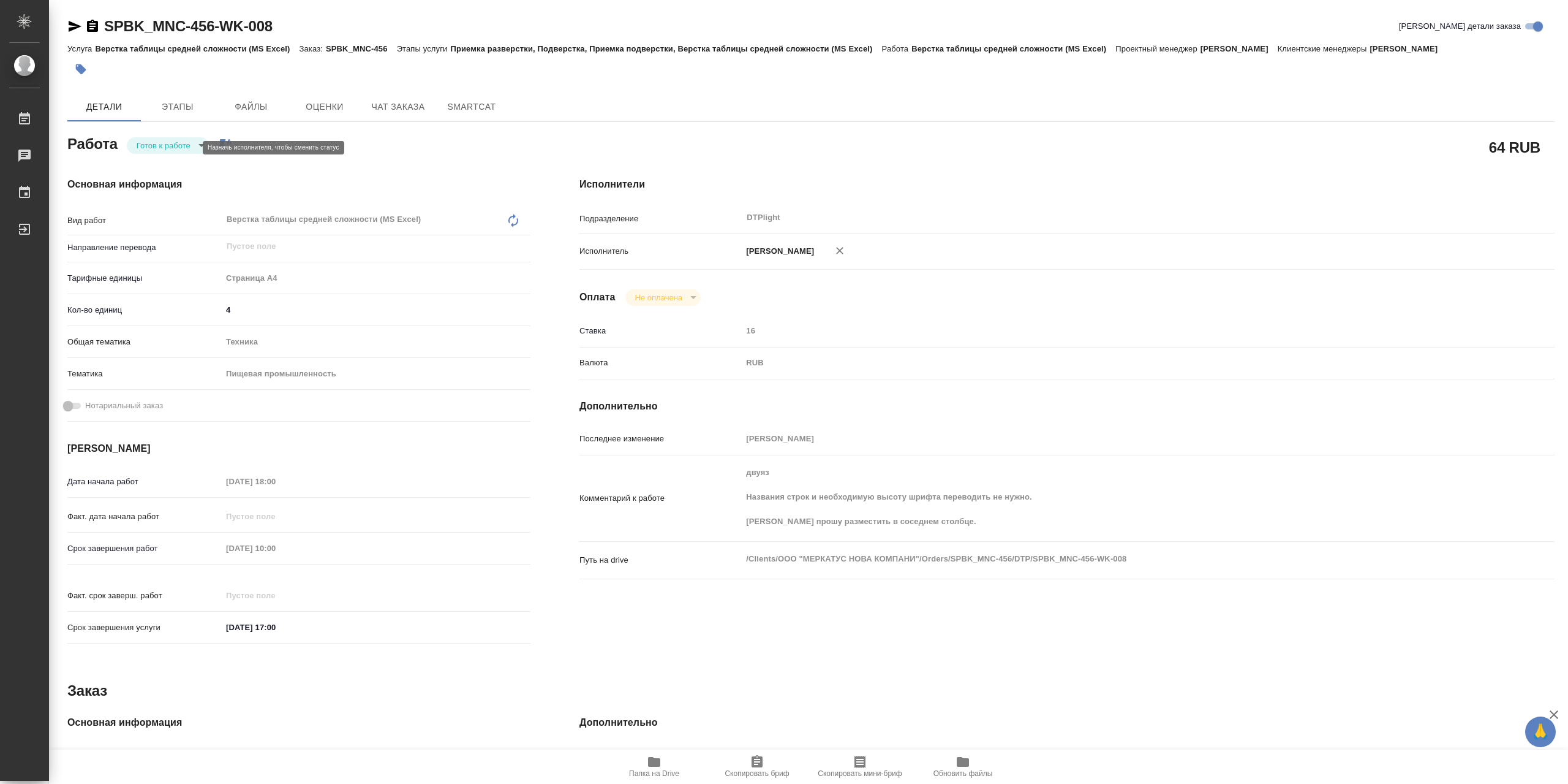
click at [179, 151] on body "🙏 .cls-1 fill:#fff; AWATERA Сархатов Руслан Работы Чаты График Выйти SPBK_MNC-4…" at bounding box center [784, 392] width 1568 height 784
type textarea "x"
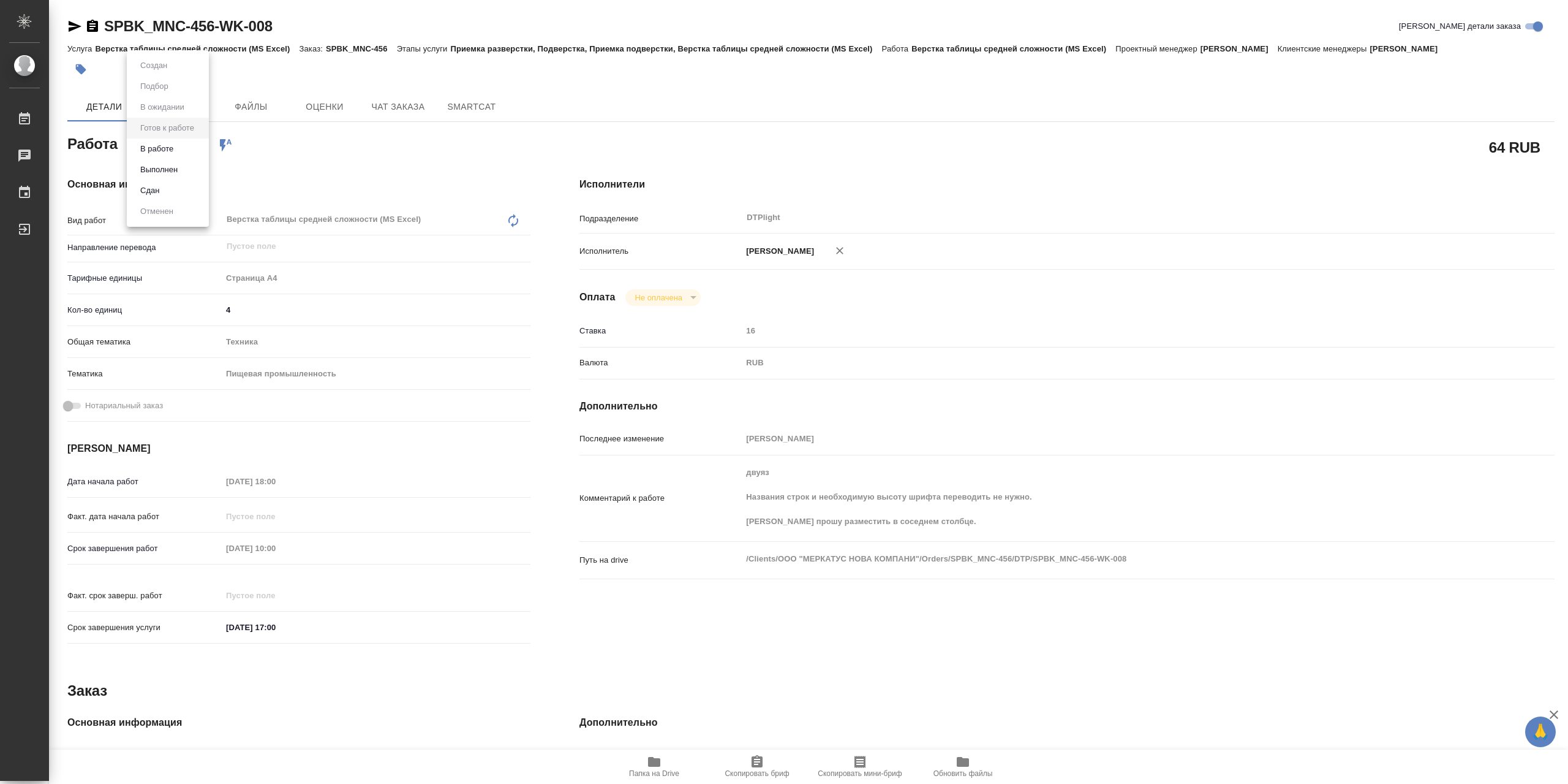
type textarea "x"
click at [194, 150] on li "В работе" at bounding box center [168, 149] width 82 height 21
type textarea "x"
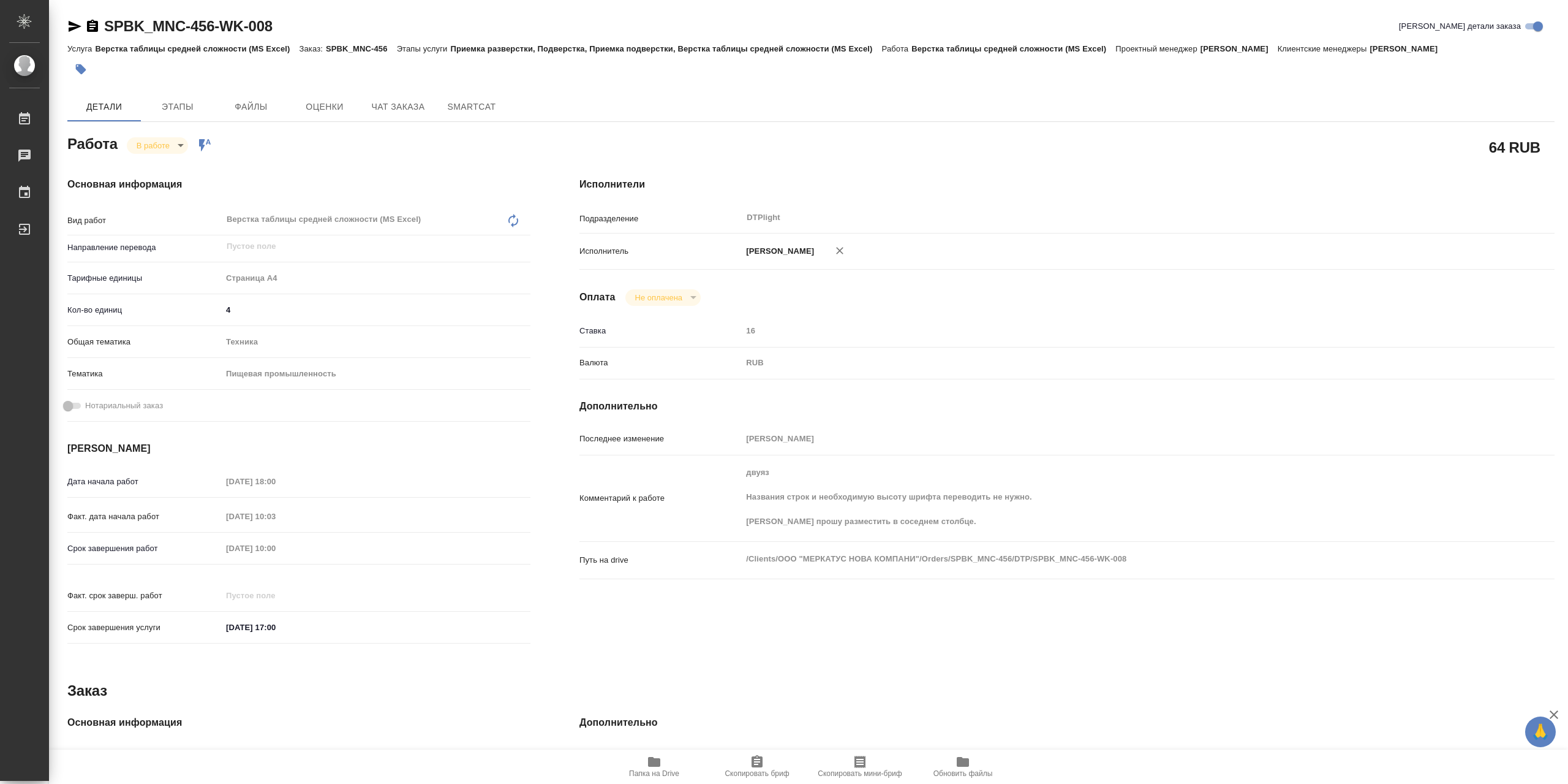
type textarea "x"
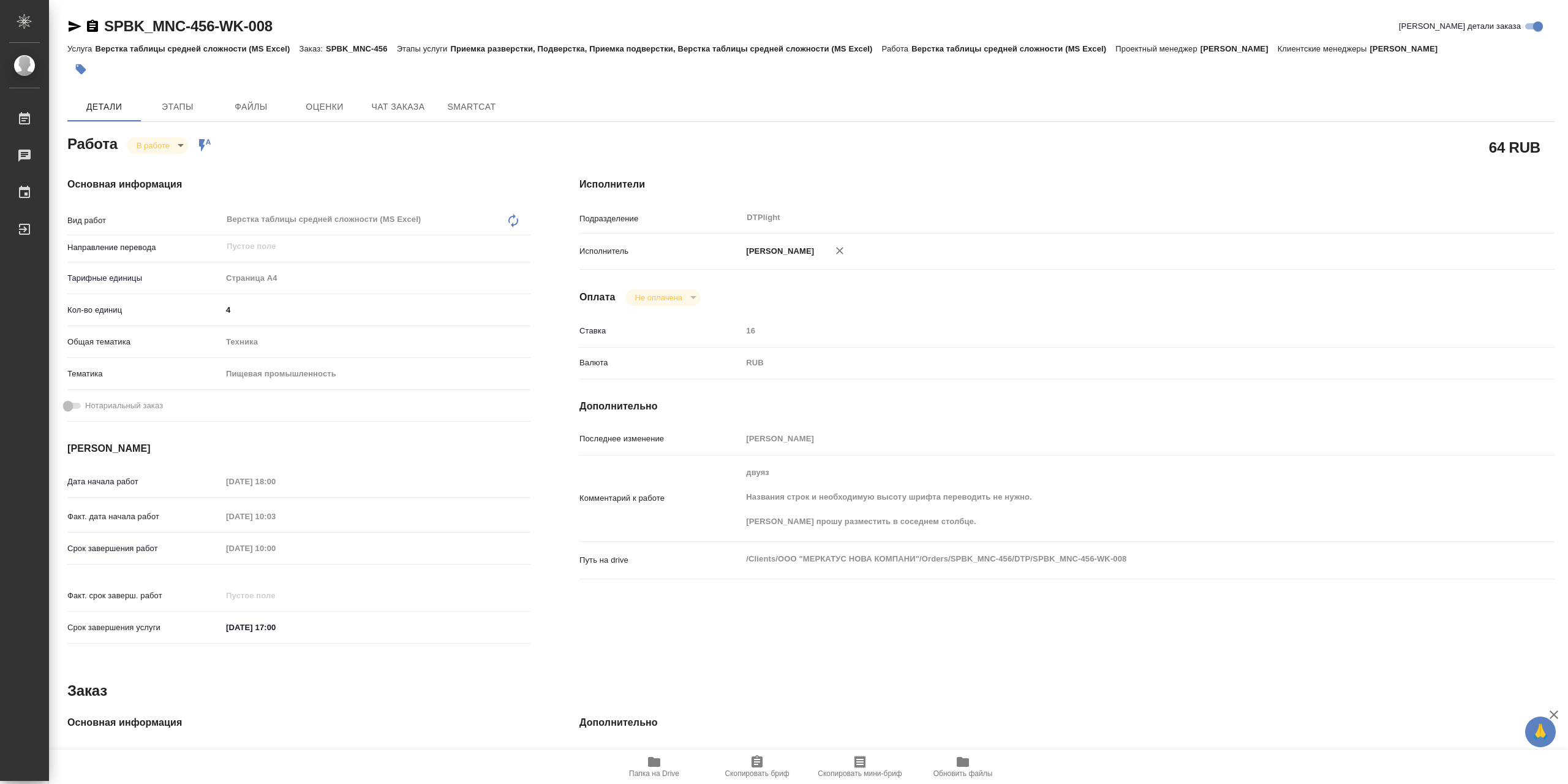
type textarea "x"
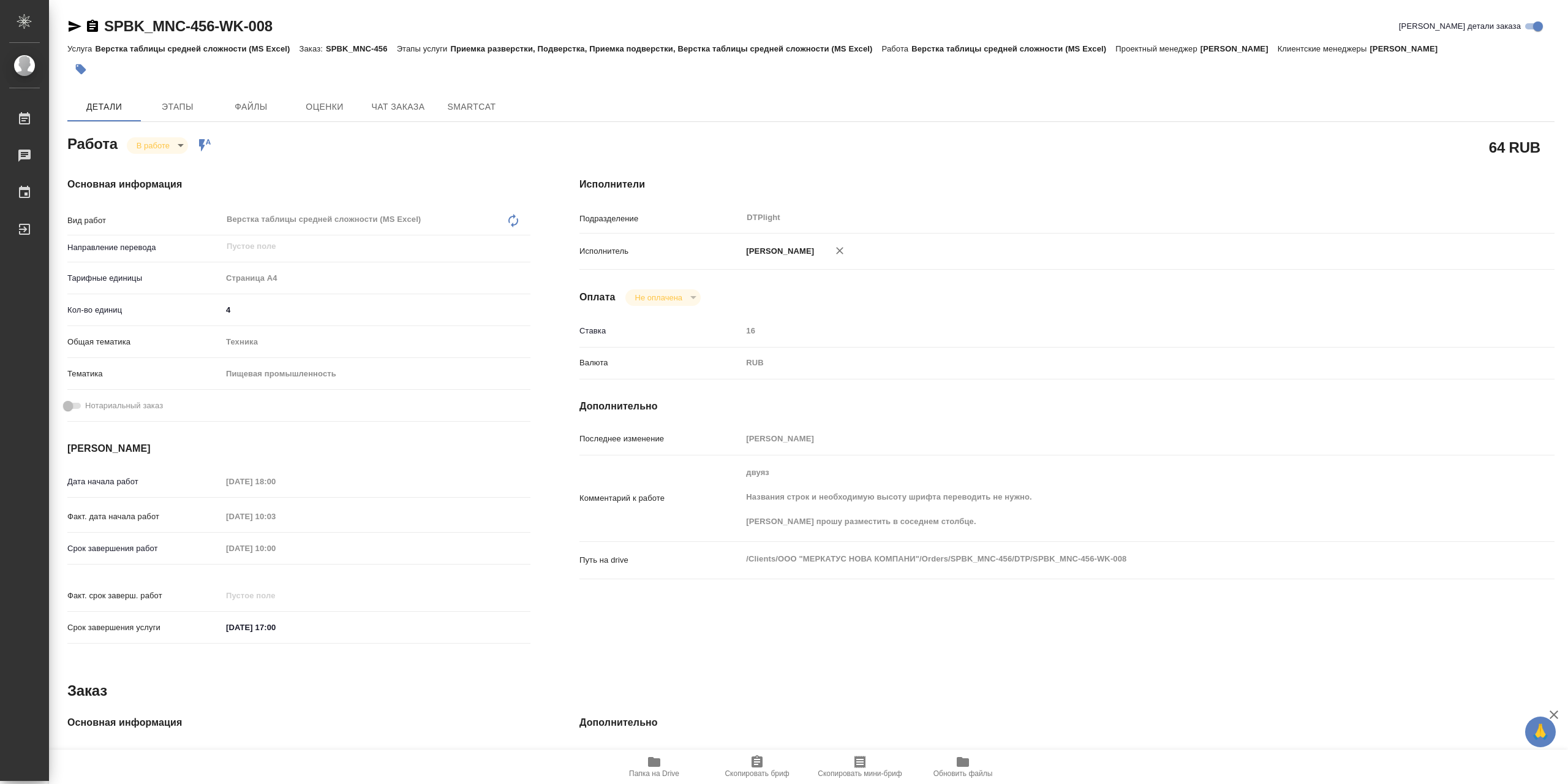
type textarea "x"
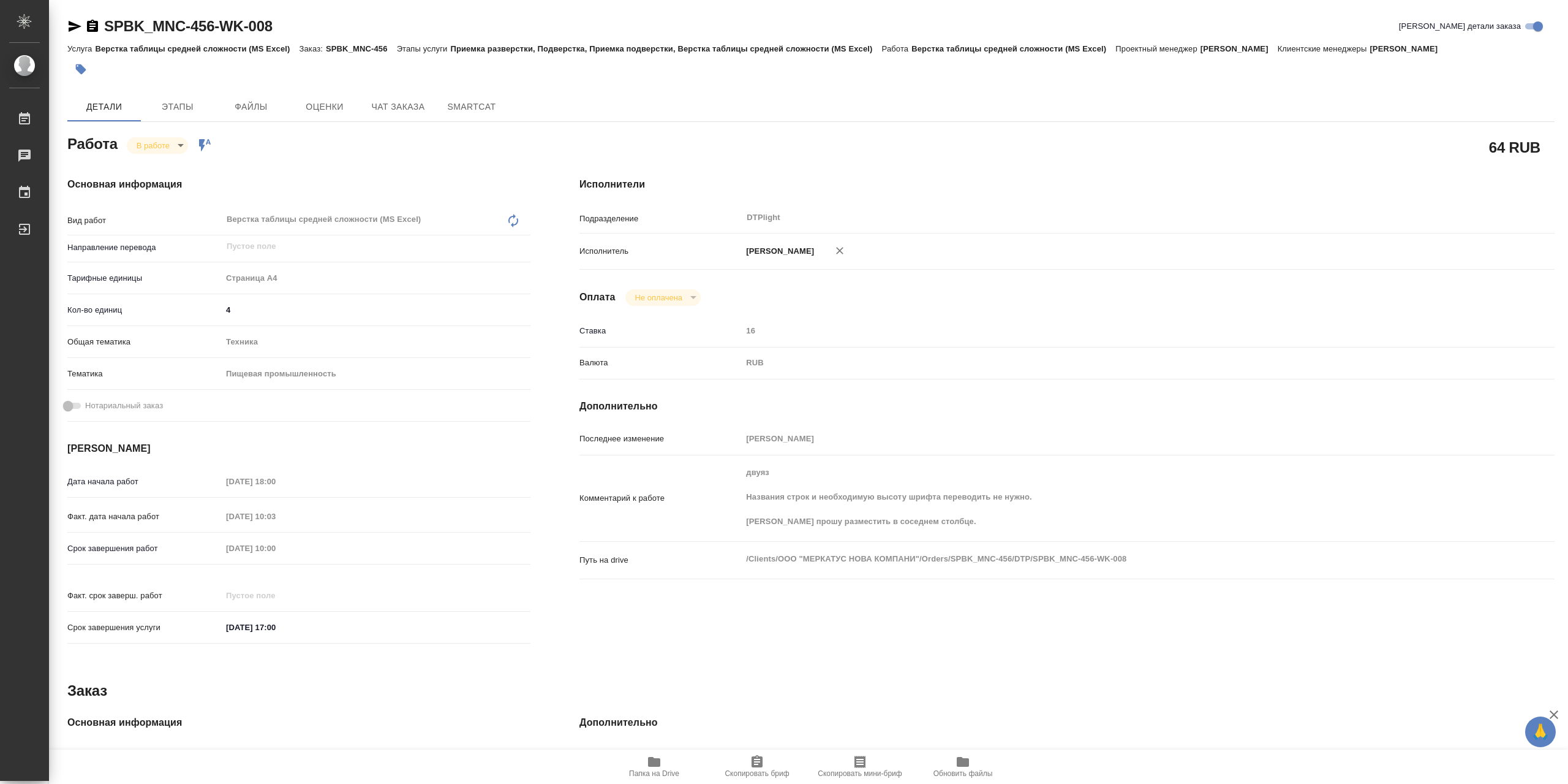
type textarea "x"
click at [661, 766] on icon "button" at bounding box center [655, 761] width 15 height 15
click at [181, 153] on body "🙏 .cls-1 fill:#fff; AWATERA Сархатов Руслан Работы 0 Чаты График Выйти SPBK_MNC…" at bounding box center [784, 392] width 1568 height 784
click at [179, 169] on button "Выполнен" at bounding box center [159, 170] width 44 height 13
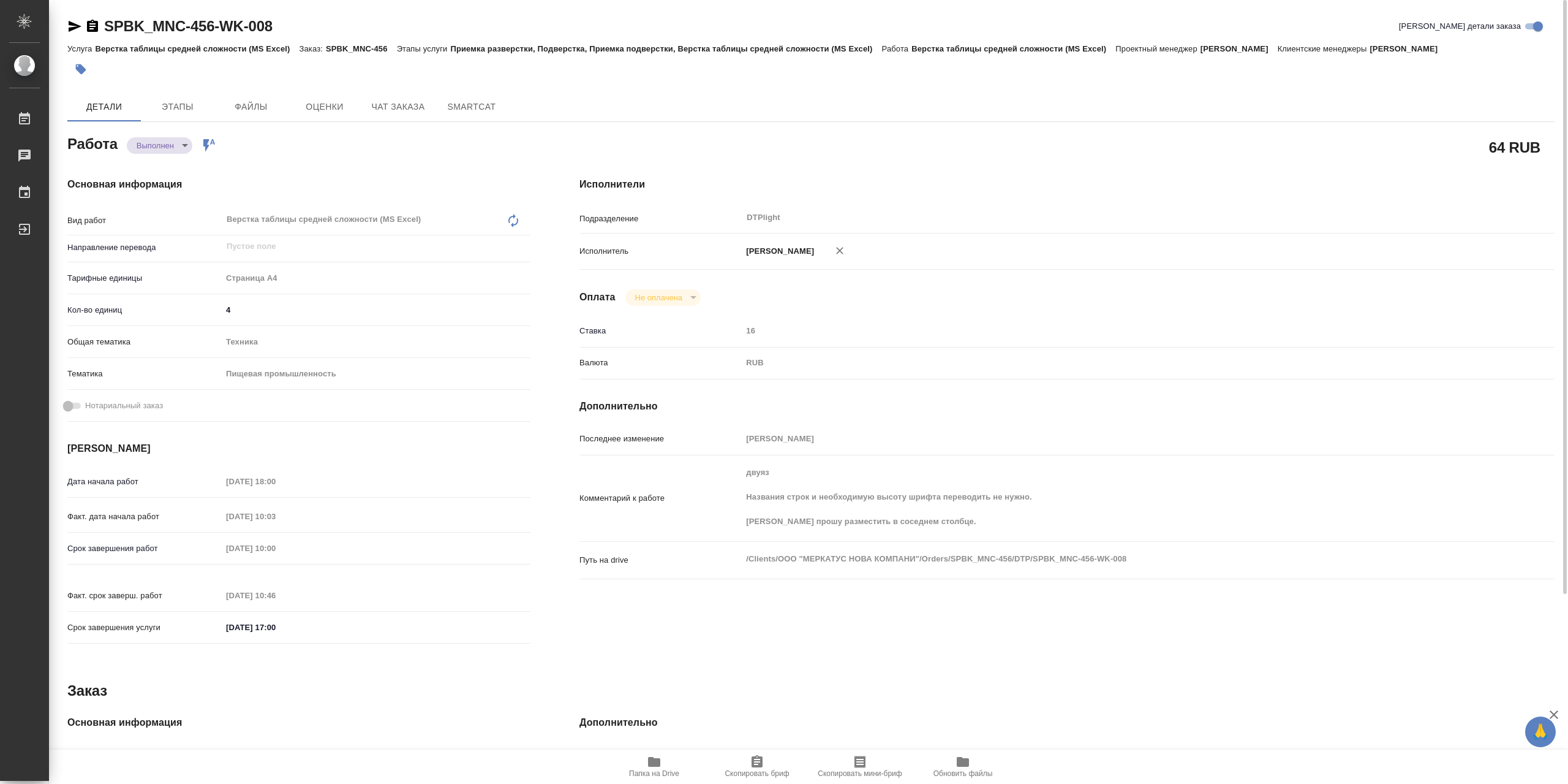
type textarea "x"
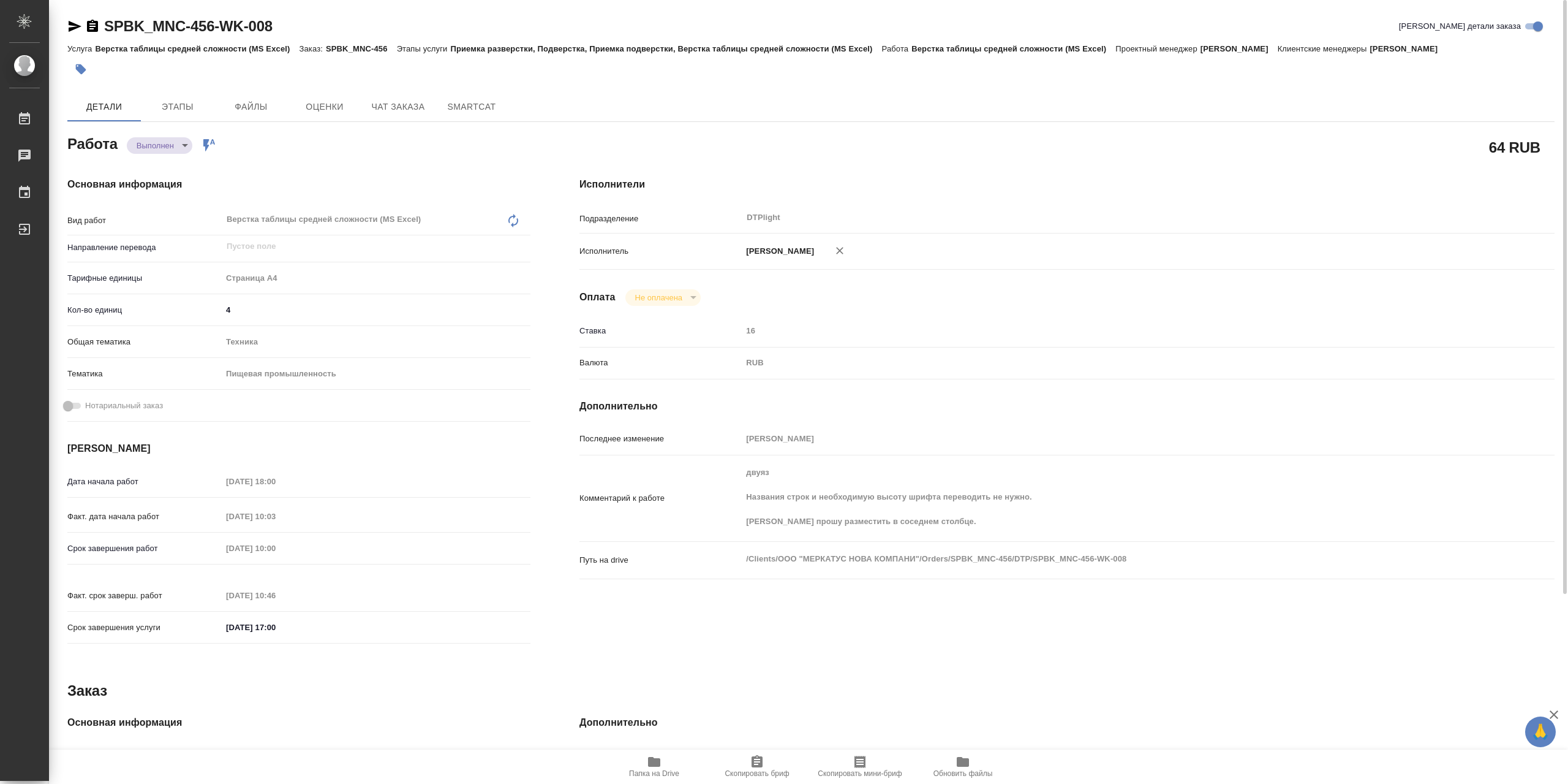
type textarea "x"
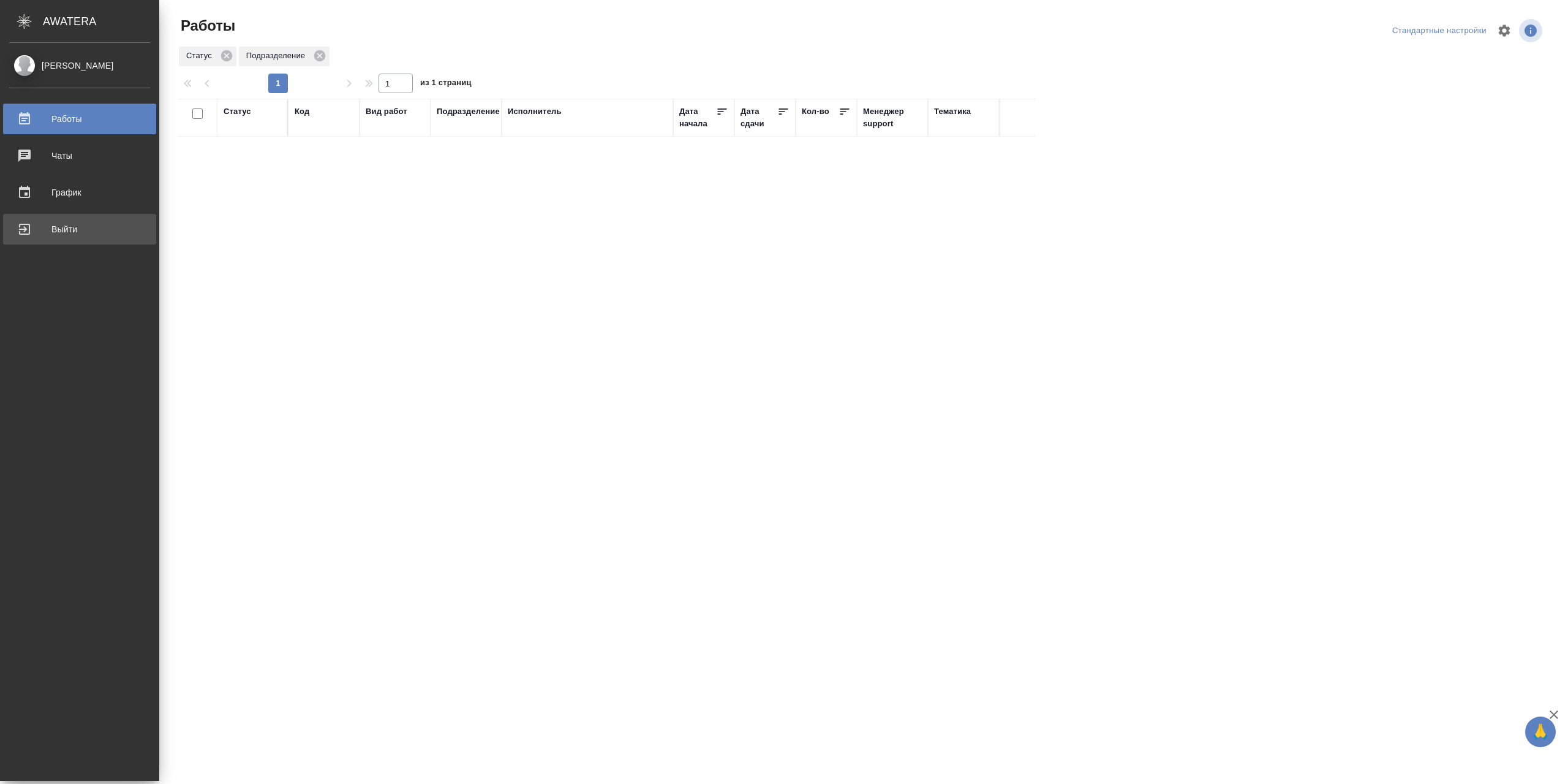
click at [26, 230] on div "Выйти" at bounding box center [80, 229] width 141 height 18
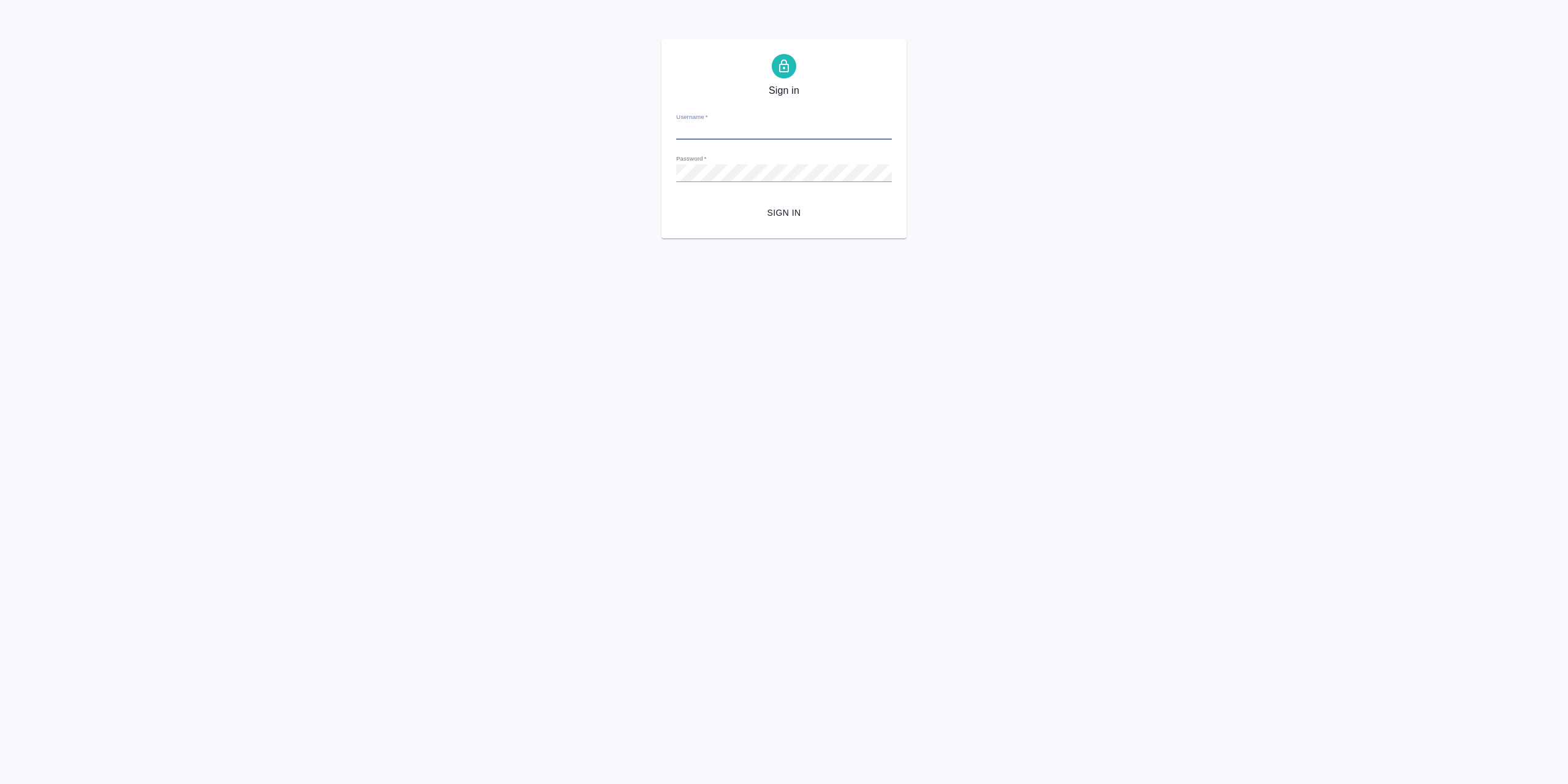
type input "[EMAIL_ADDRESS][DOMAIN_NAME]"
click at [785, 221] on span "Sign in" at bounding box center [784, 213] width 196 height 15
